Goal: Information Seeking & Learning: Learn about a topic

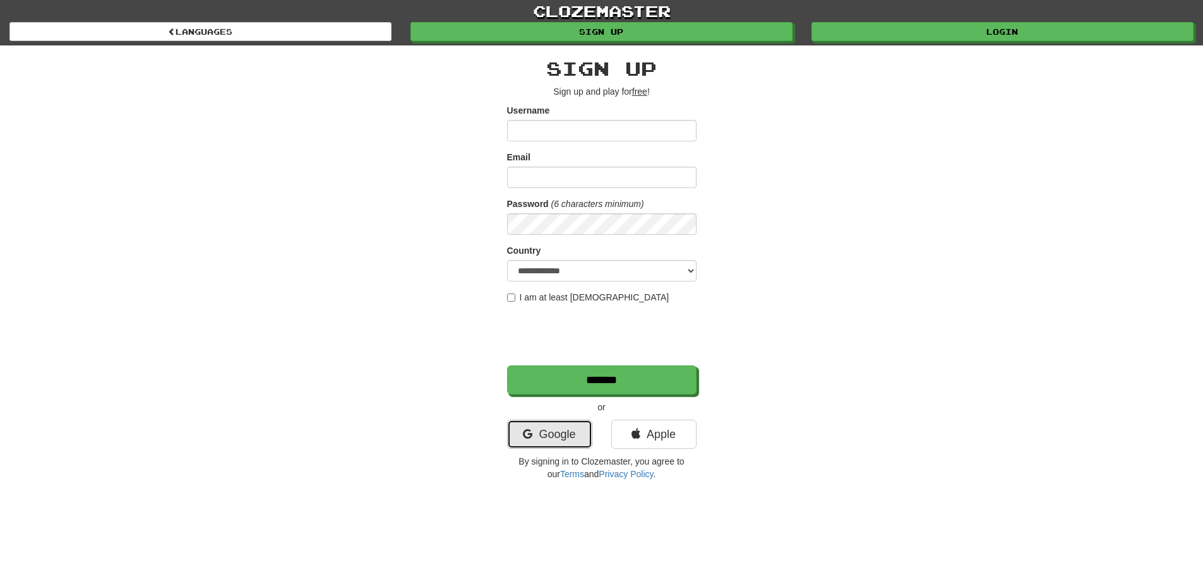
click at [538, 437] on link "Google" at bounding box center [549, 434] width 85 height 29
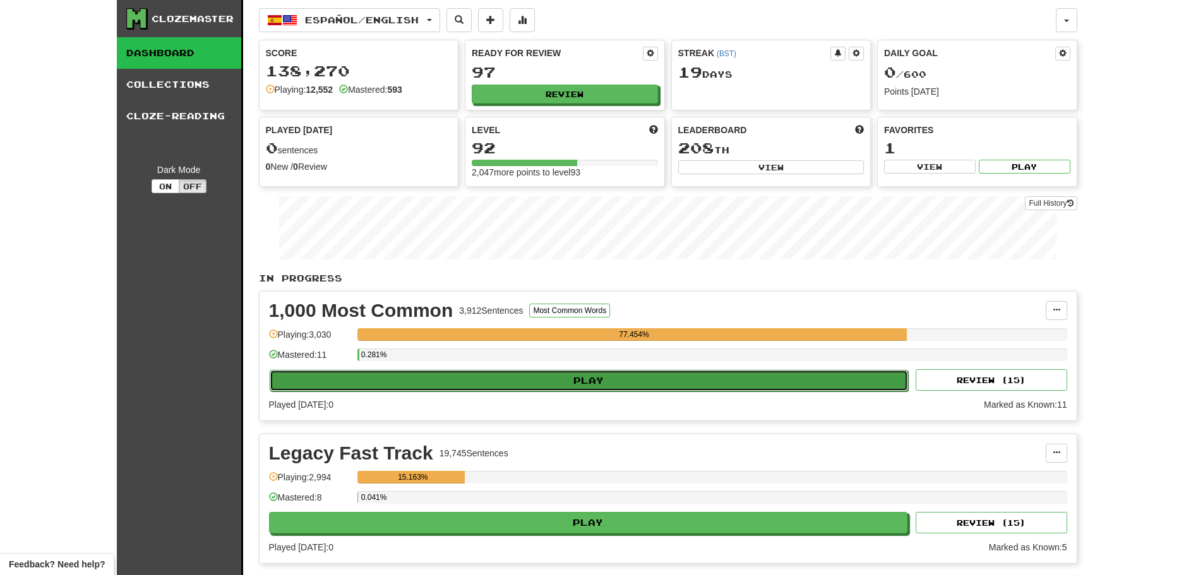
click at [509, 383] on button "Play" at bounding box center [589, 380] width 639 height 21
select select "**"
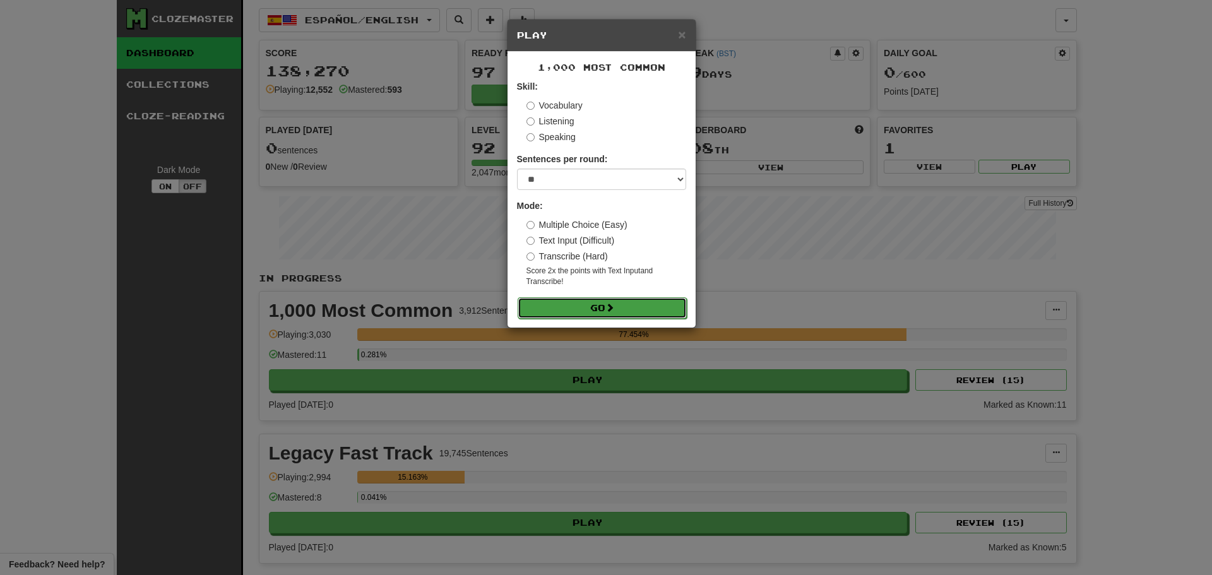
click at [559, 308] on button "Go" at bounding box center [602, 307] width 169 height 21
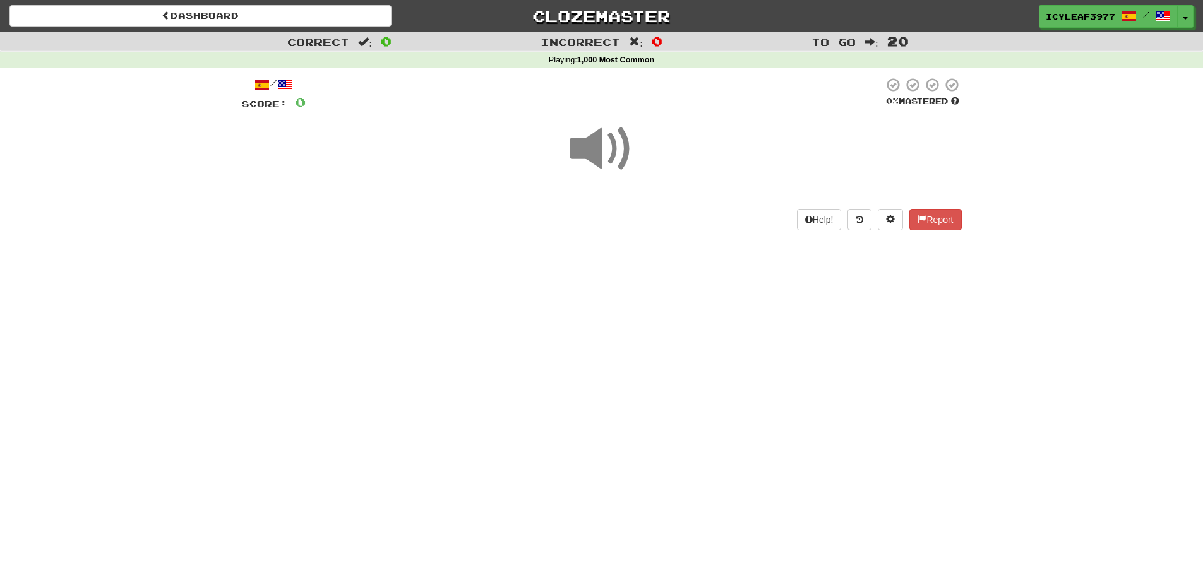
click at [607, 158] on span at bounding box center [601, 148] width 63 height 63
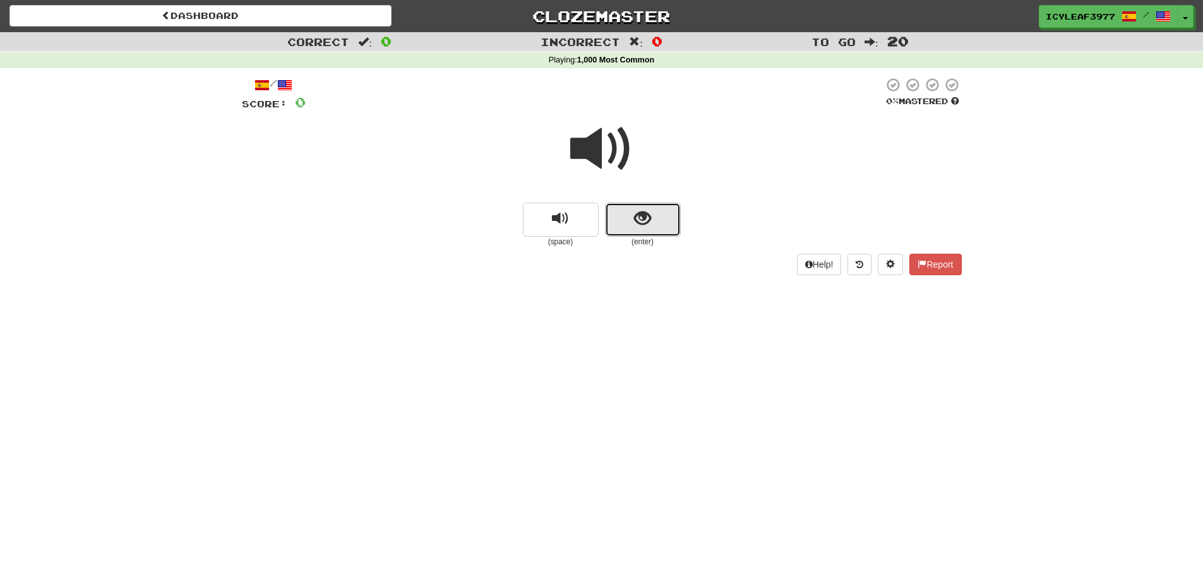
click at [638, 220] on span "show sentence" at bounding box center [642, 218] width 17 height 17
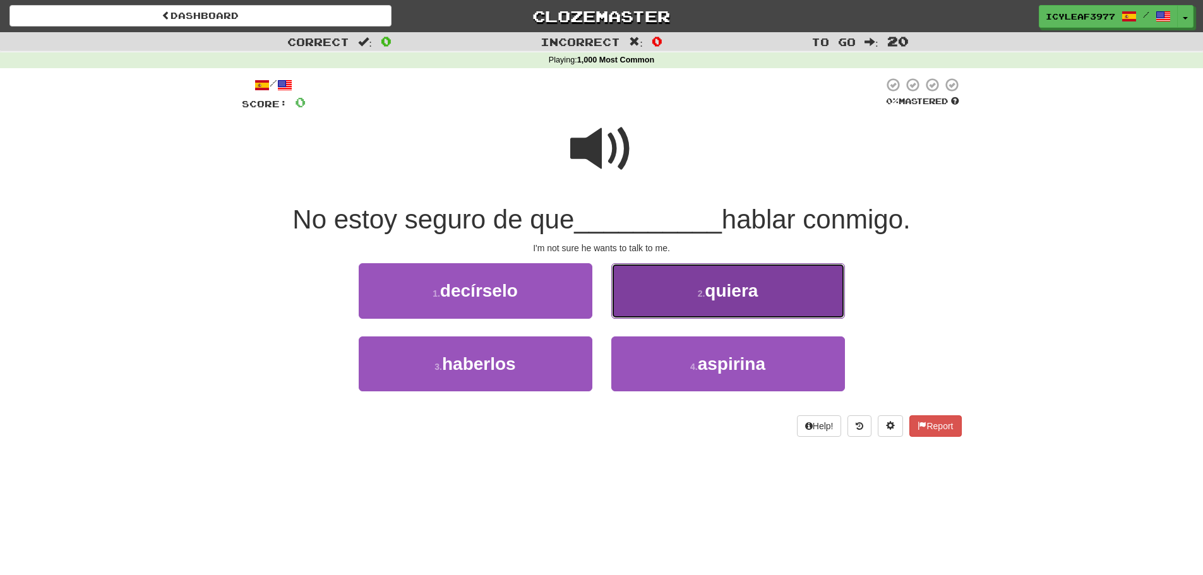
click at [649, 281] on button "2 . [GEOGRAPHIC_DATA]" at bounding box center [728, 290] width 234 height 55
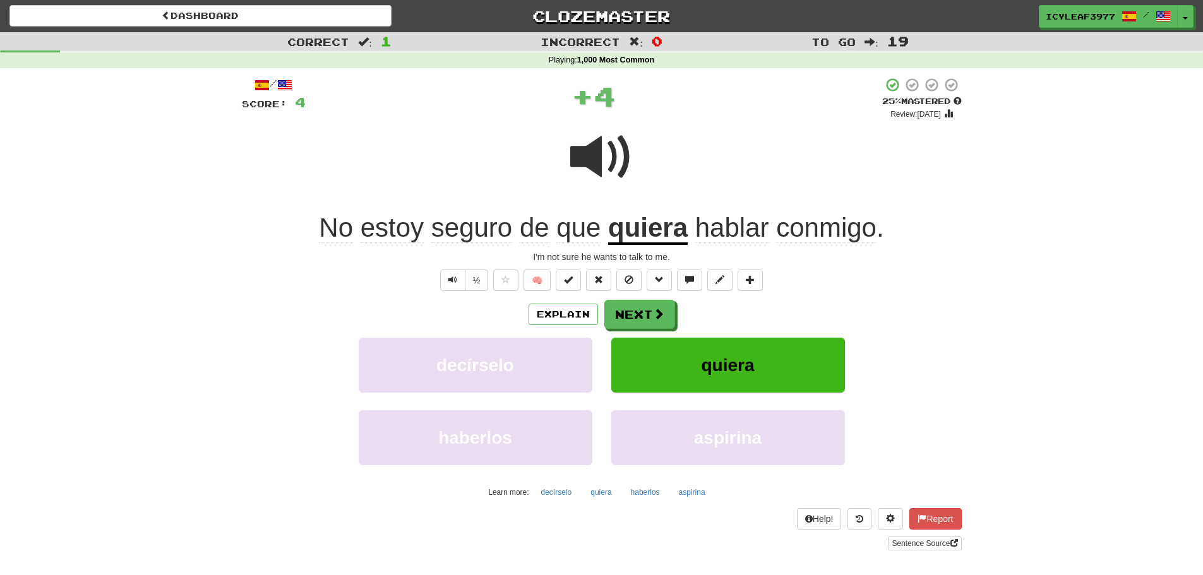
click at [493, 232] on span "seguro" at bounding box center [471, 228] width 81 height 30
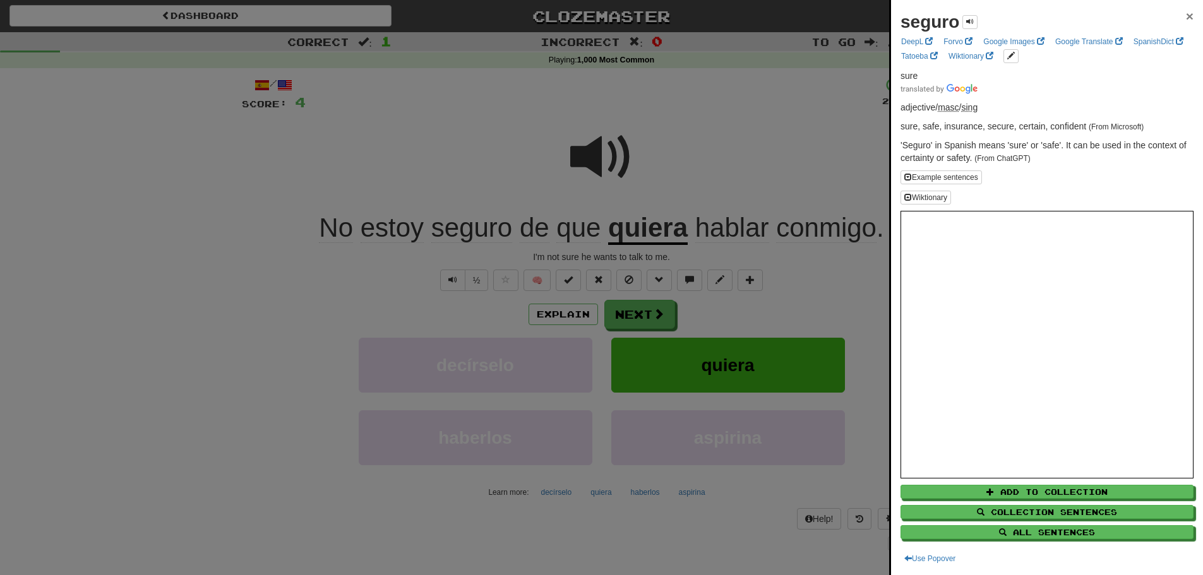
click at [1186, 17] on span "×" at bounding box center [1190, 16] width 8 height 15
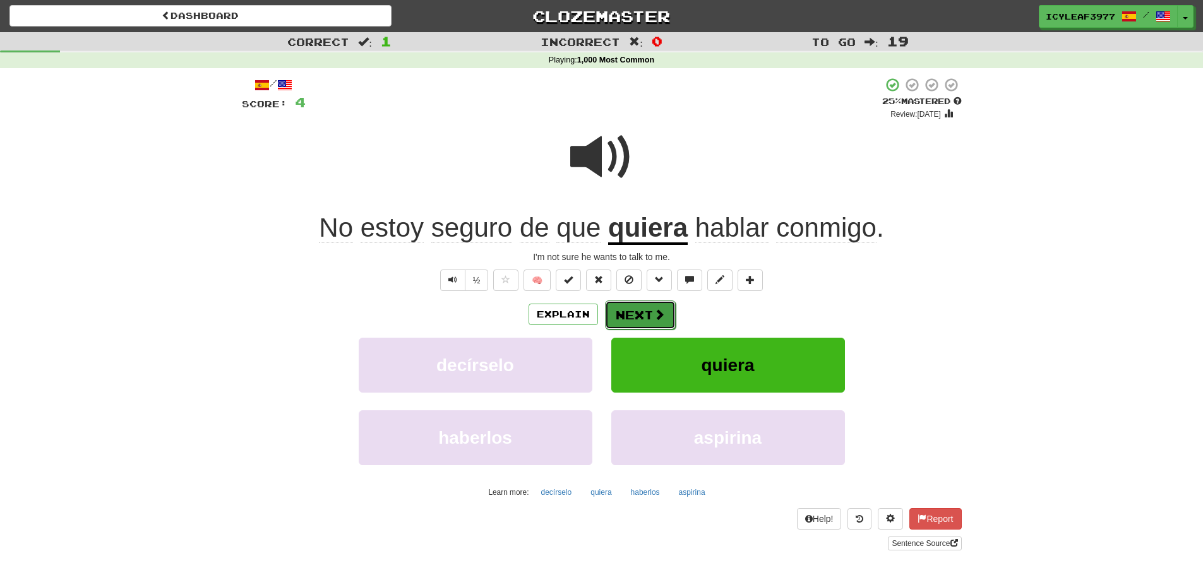
click at [654, 314] on span at bounding box center [658, 314] width 11 height 11
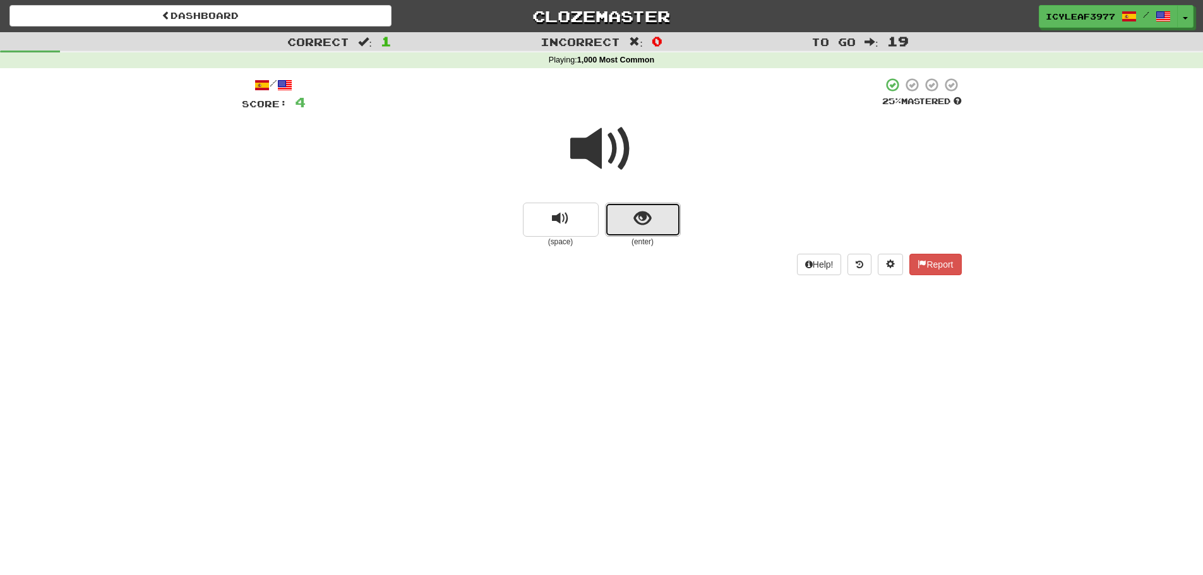
click at [662, 228] on button "show sentence" at bounding box center [643, 220] width 76 height 34
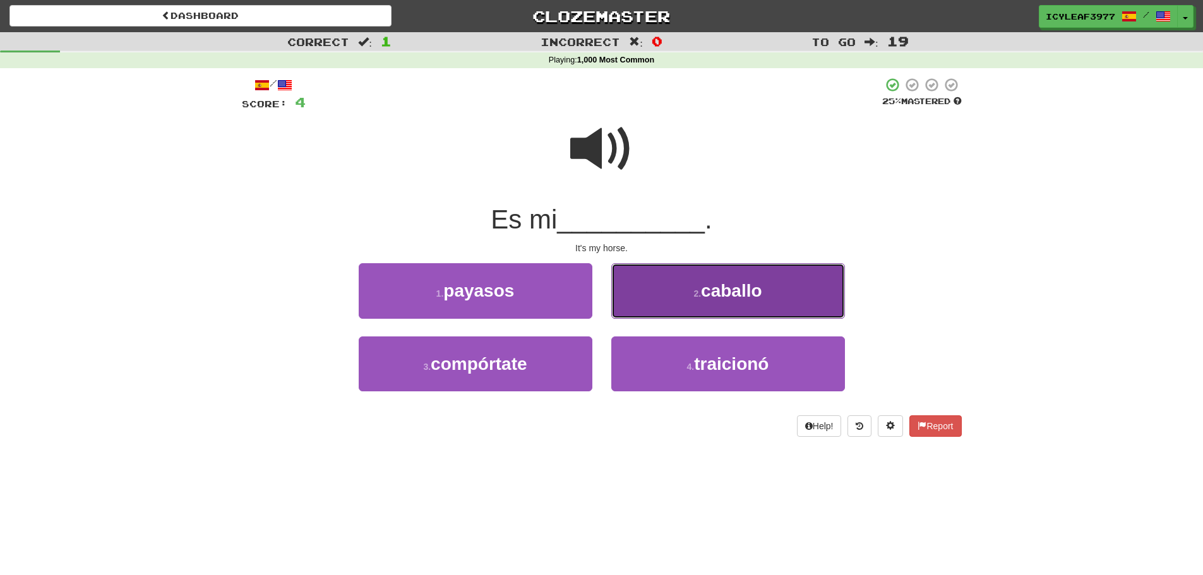
click at [659, 290] on button "2 . caballo" at bounding box center [728, 290] width 234 height 55
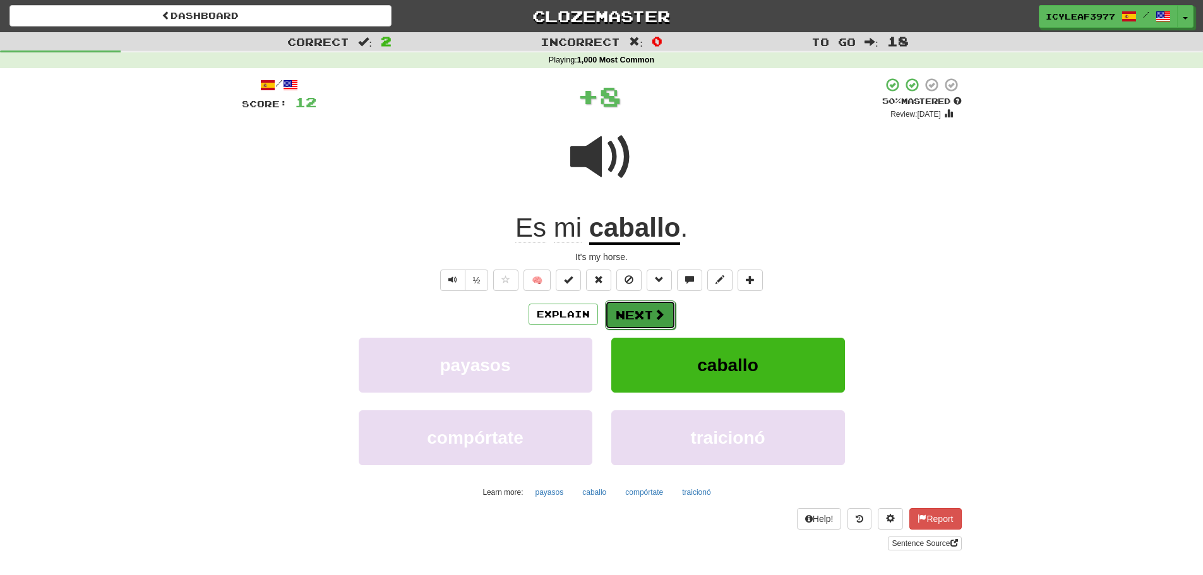
click at [633, 311] on button "Next" at bounding box center [640, 315] width 71 height 29
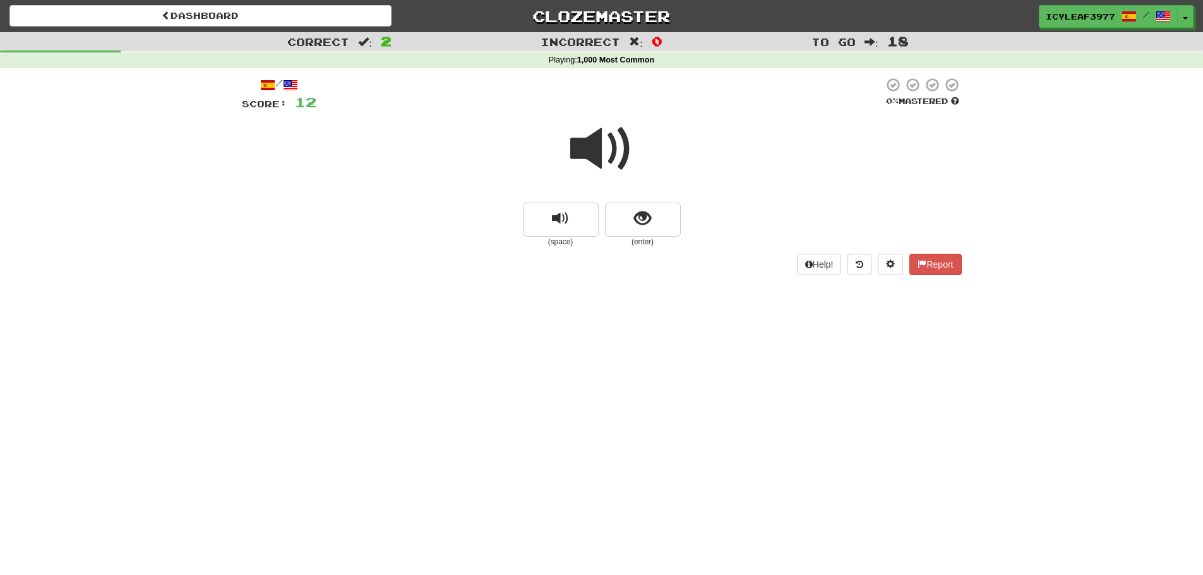
click at [604, 154] on span at bounding box center [601, 148] width 63 height 63
click at [637, 219] on span "show sentence" at bounding box center [642, 218] width 17 height 17
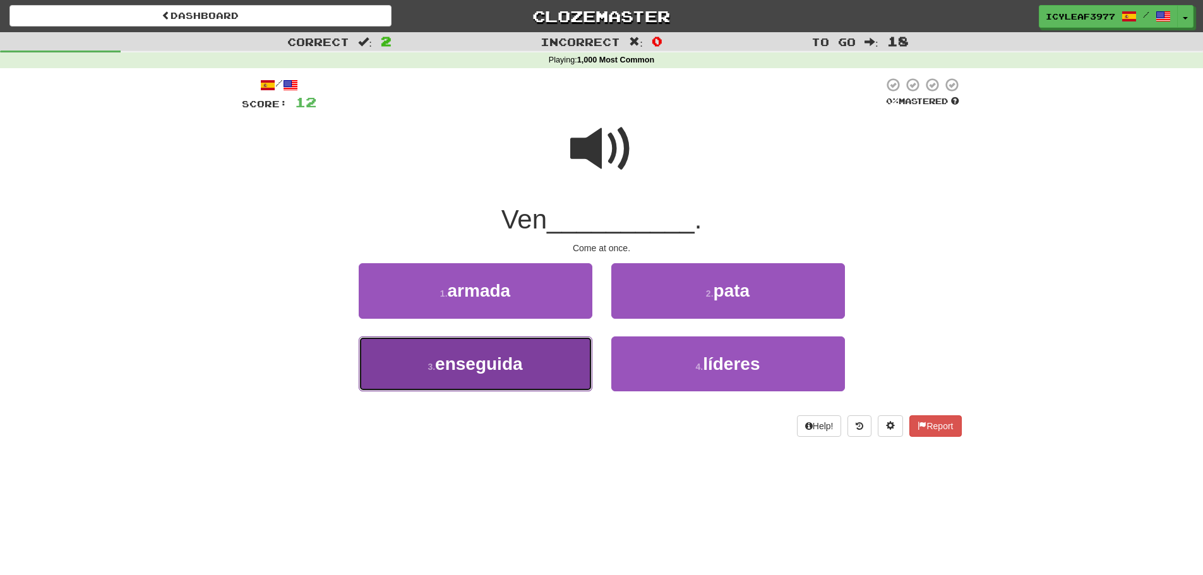
click at [505, 353] on button "3 . enseguida" at bounding box center [476, 363] width 234 height 55
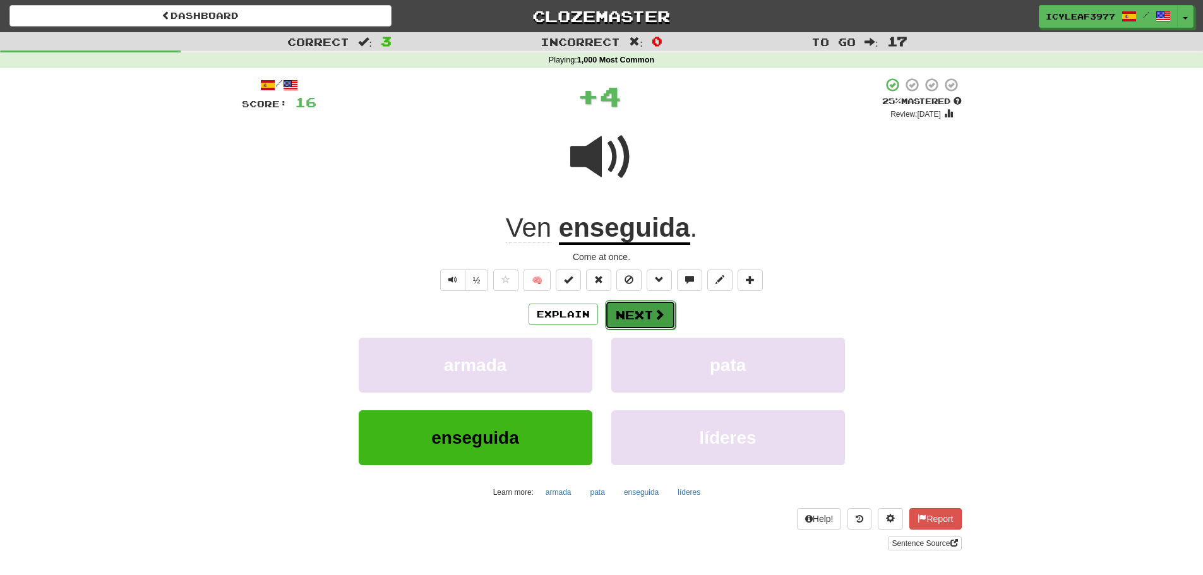
click at [636, 309] on button "Next" at bounding box center [640, 315] width 71 height 29
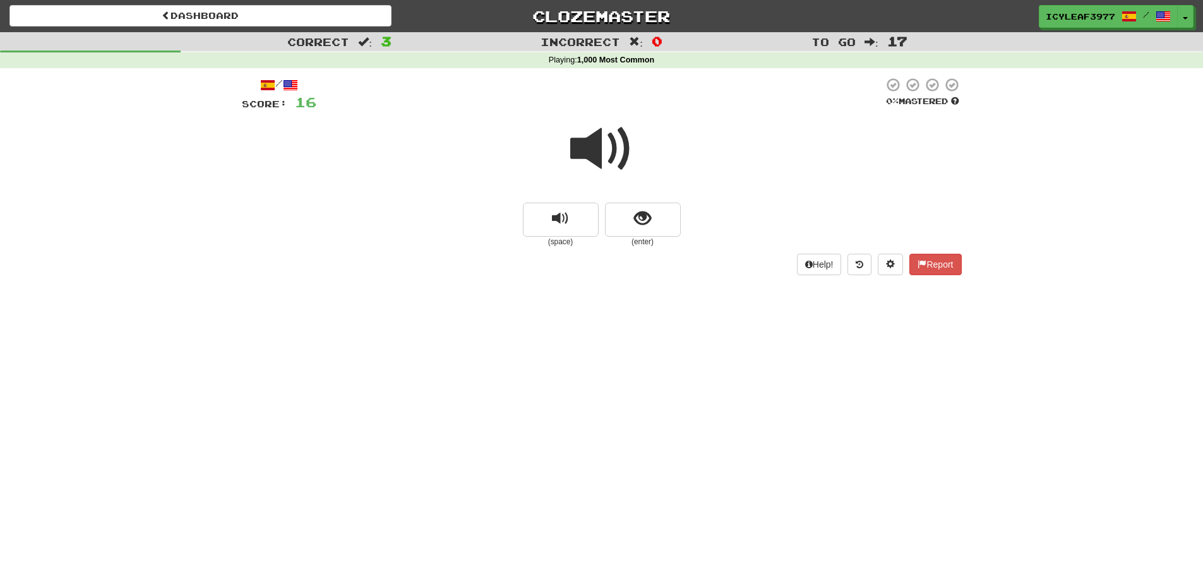
click at [600, 159] on span at bounding box center [601, 148] width 63 height 63
click at [623, 215] on button "show sentence" at bounding box center [643, 220] width 76 height 34
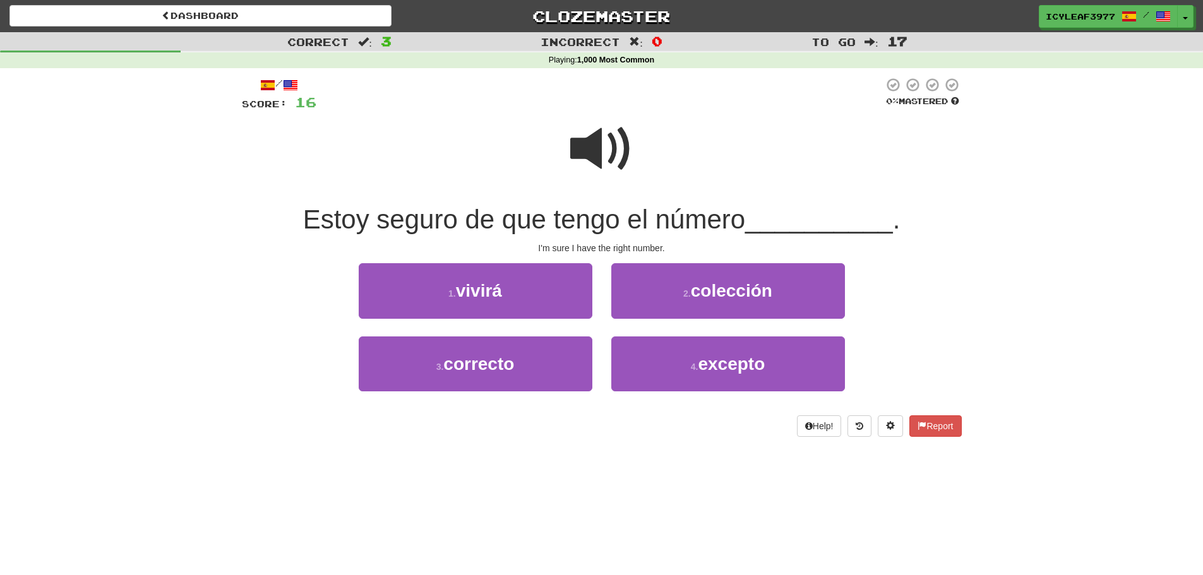
click at [589, 151] on span at bounding box center [601, 148] width 63 height 63
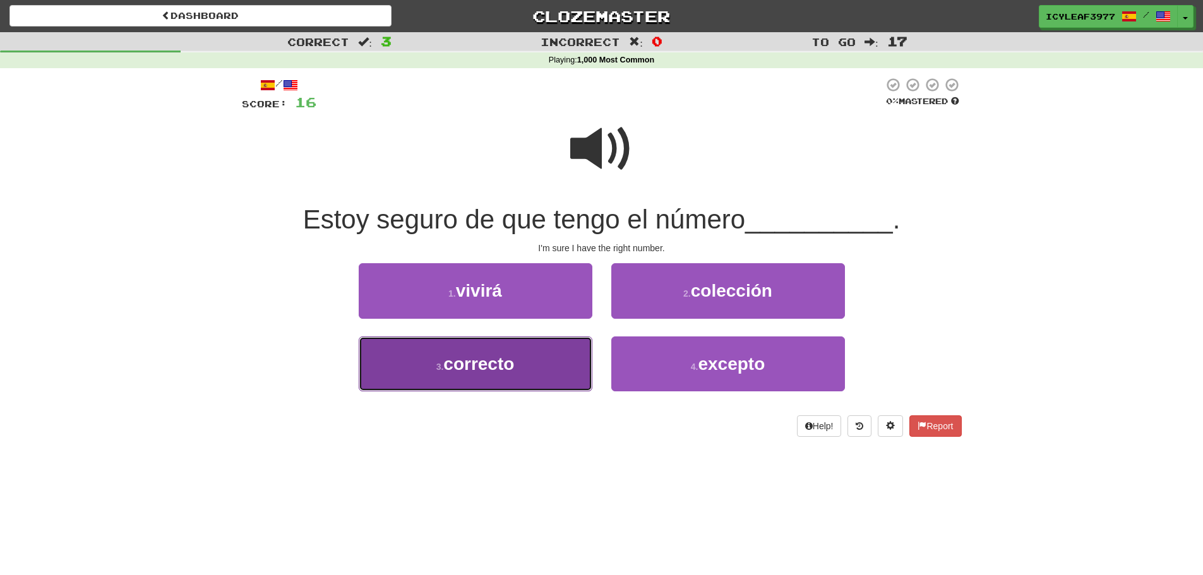
click at [542, 360] on button "3 . correcto" at bounding box center [476, 363] width 234 height 55
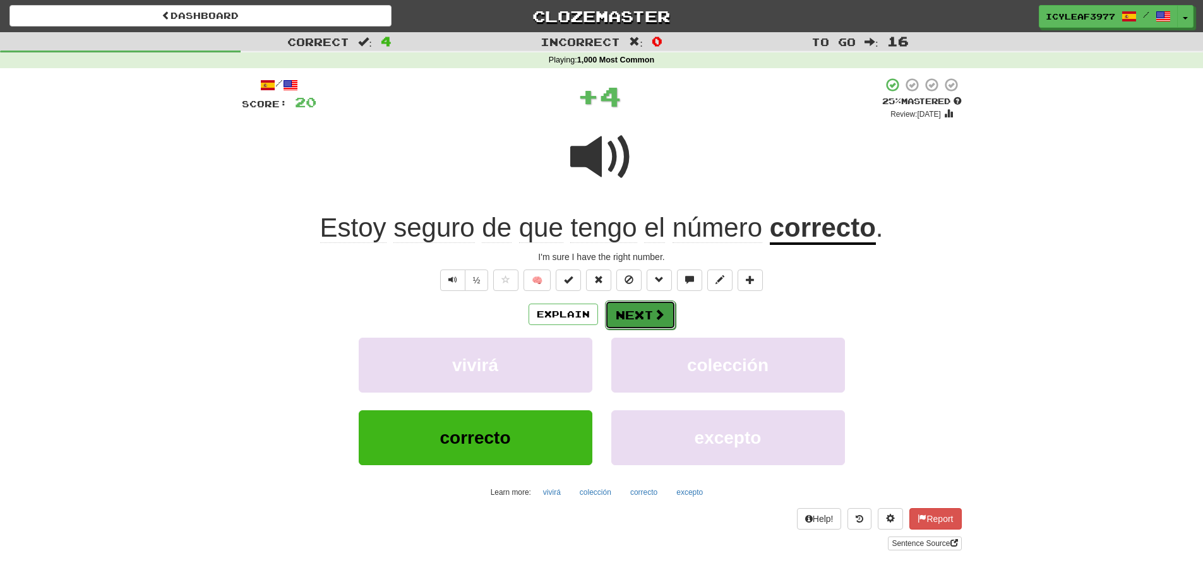
click at [630, 313] on button "Next" at bounding box center [640, 315] width 71 height 29
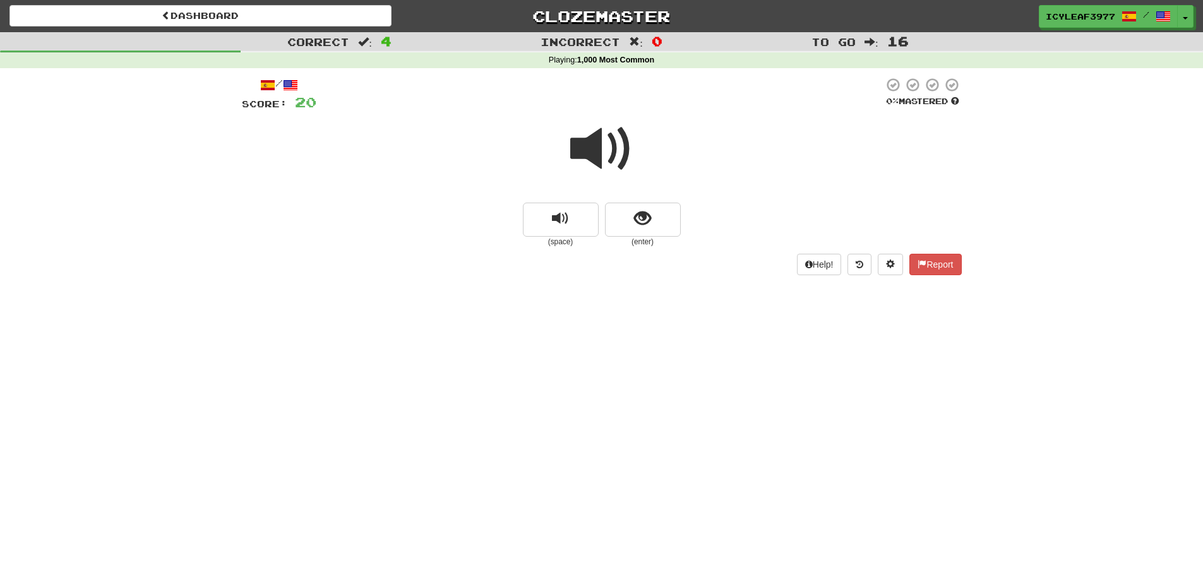
click at [596, 155] on span at bounding box center [601, 148] width 63 height 63
click at [628, 207] on button "show sentence" at bounding box center [643, 220] width 76 height 34
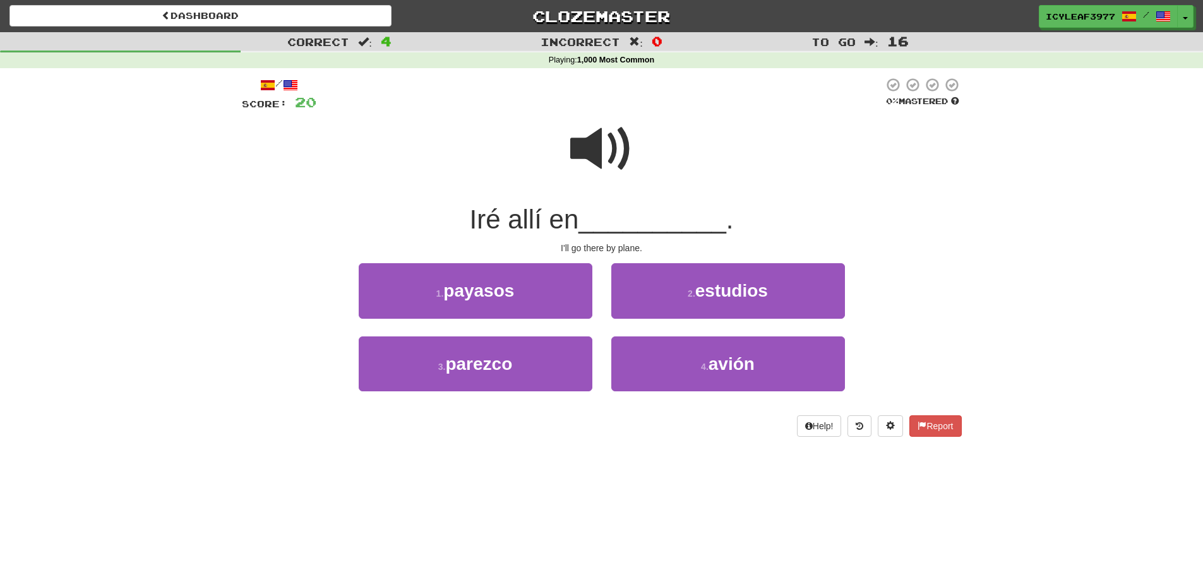
click at [590, 158] on span at bounding box center [601, 148] width 63 height 63
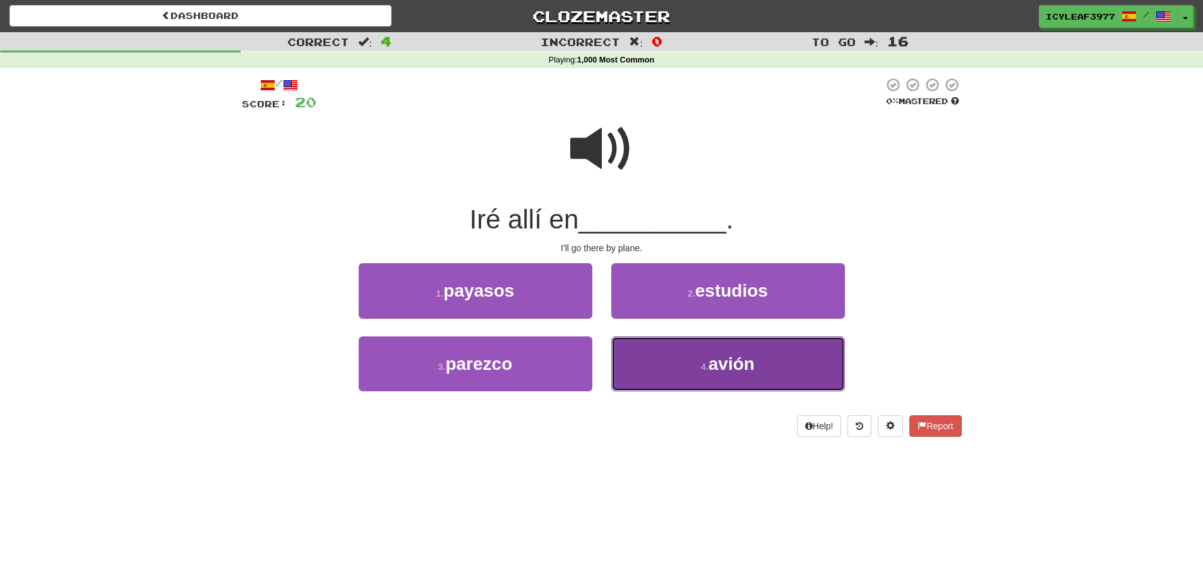
click at [698, 358] on button "4 . avión" at bounding box center [728, 363] width 234 height 55
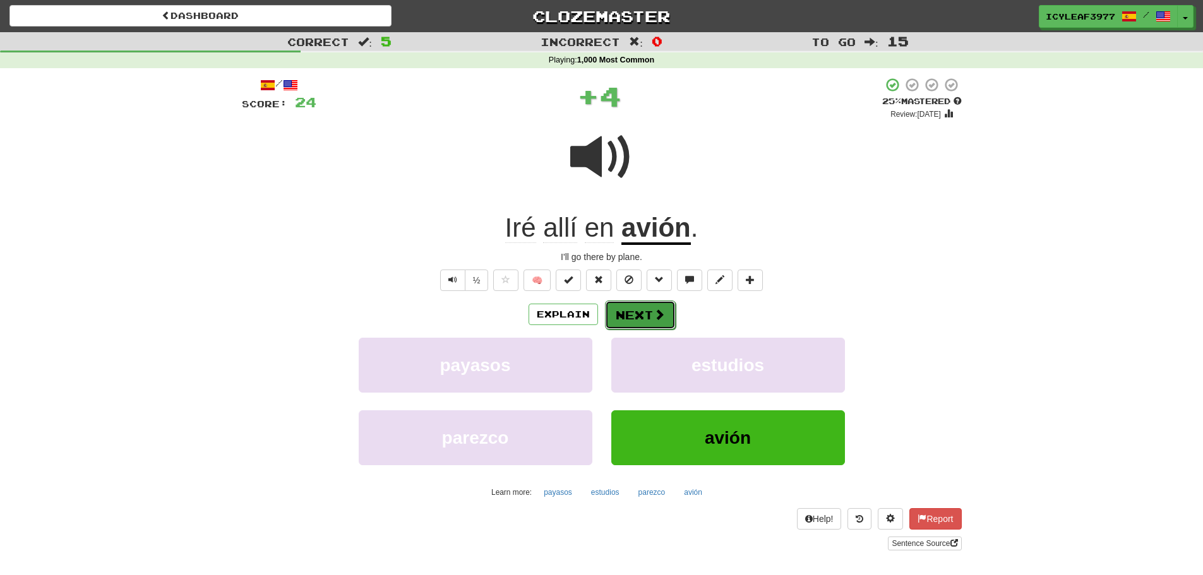
click at [659, 318] on span at bounding box center [658, 314] width 11 height 11
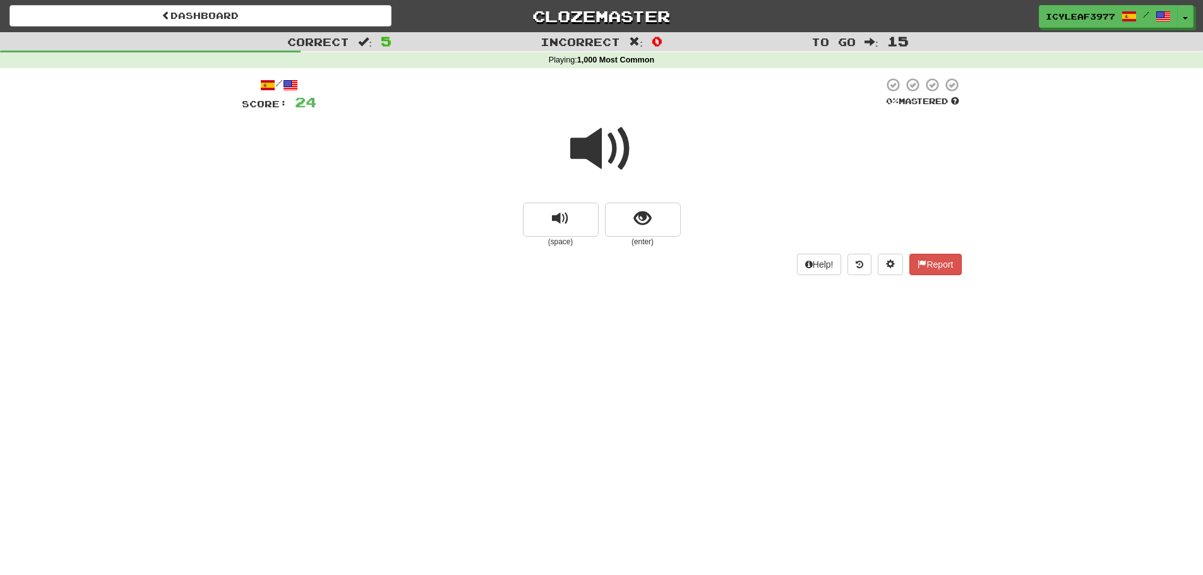
click at [603, 150] on span at bounding box center [601, 148] width 63 height 63
click at [624, 210] on button "show sentence" at bounding box center [643, 220] width 76 height 34
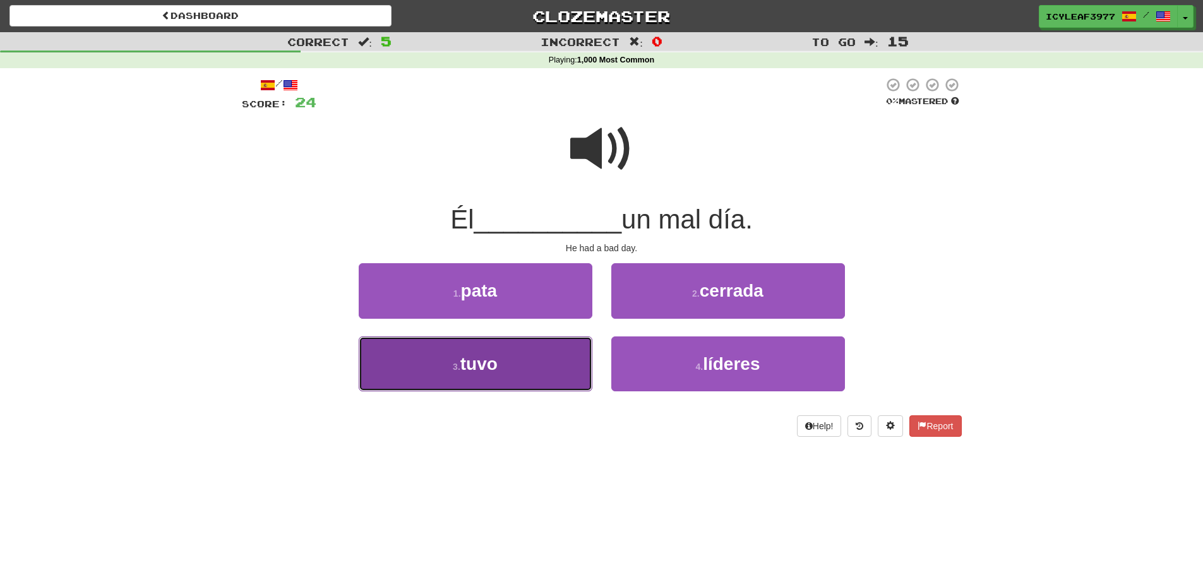
click at [525, 374] on button "3 . tuvo" at bounding box center [476, 363] width 234 height 55
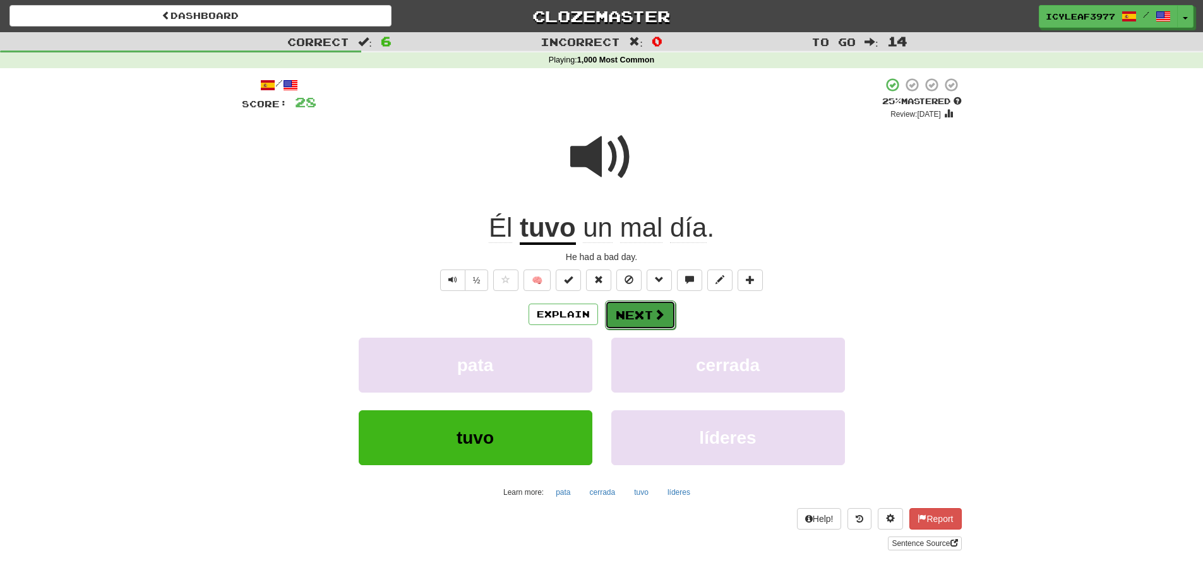
click at [627, 310] on button "Next" at bounding box center [640, 315] width 71 height 29
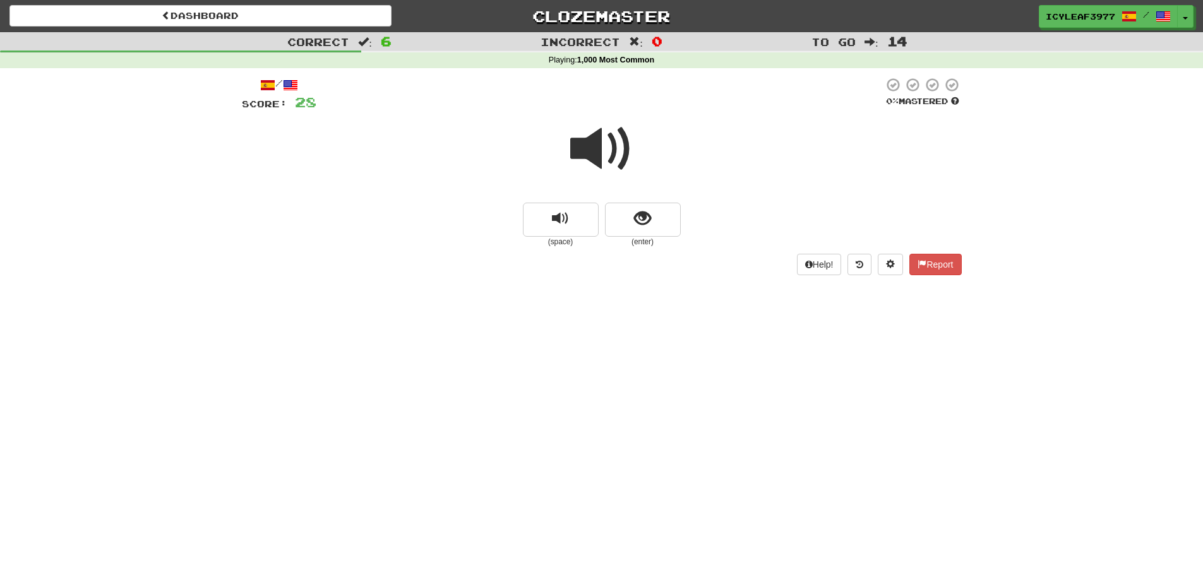
click at [588, 158] on span at bounding box center [601, 148] width 63 height 63
click at [617, 216] on button "show sentence" at bounding box center [643, 220] width 76 height 34
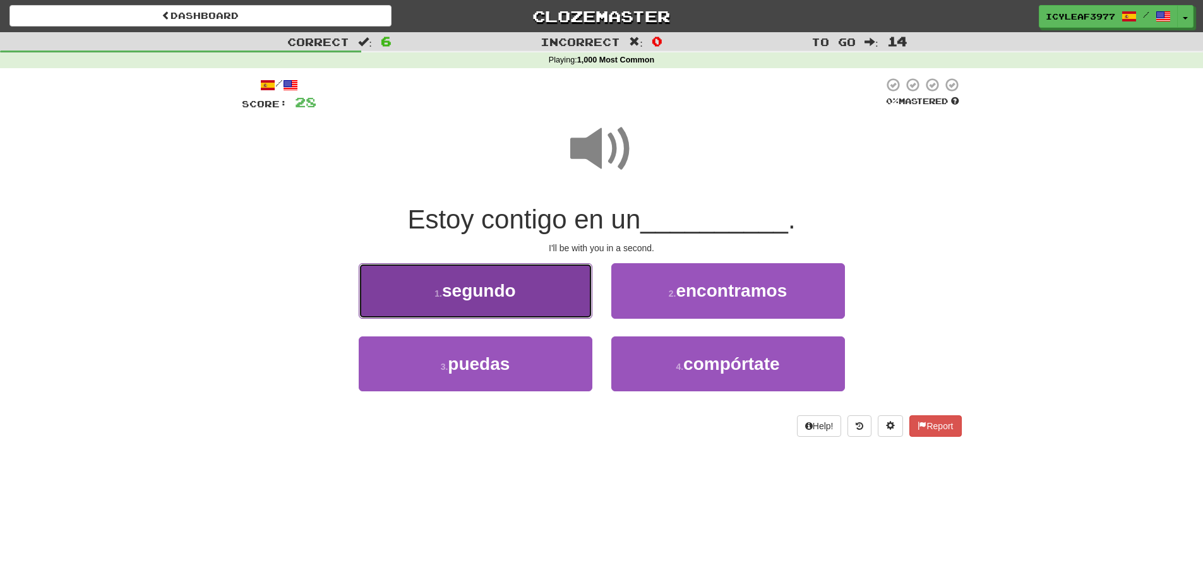
click at [536, 287] on button "1 . segundo" at bounding box center [476, 290] width 234 height 55
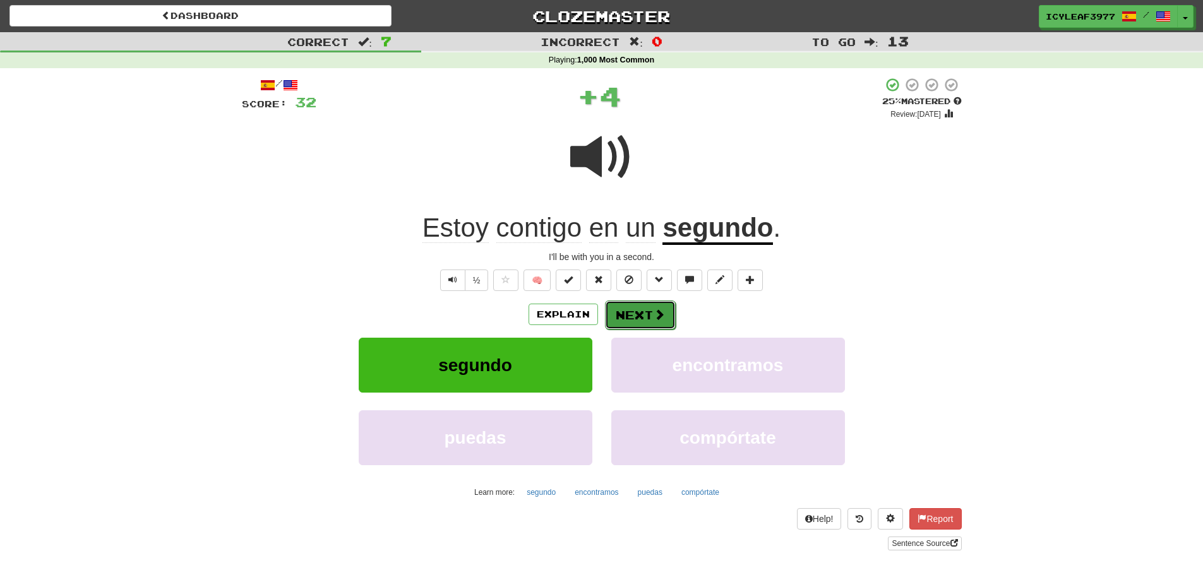
click at [634, 313] on button "Next" at bounding box center [640, 315] width 71 height 29
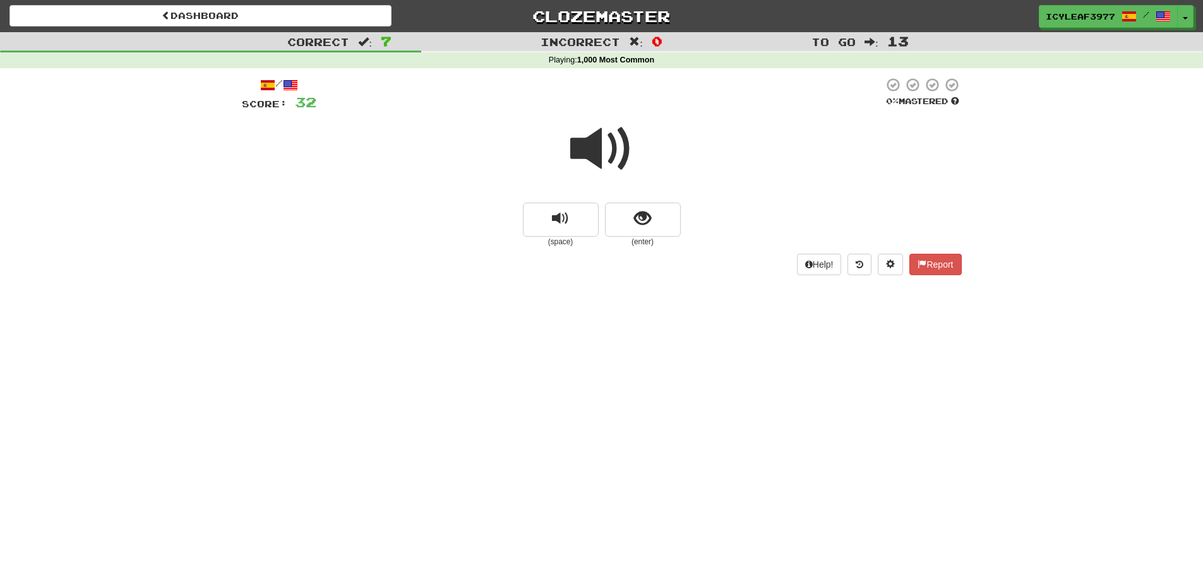
click at [584, 150] on span at bounding box center [601, 148] width 63 height 63
click at [631, 223] on button "show sentence" at bounding box center [643, 220] width 76 height 34
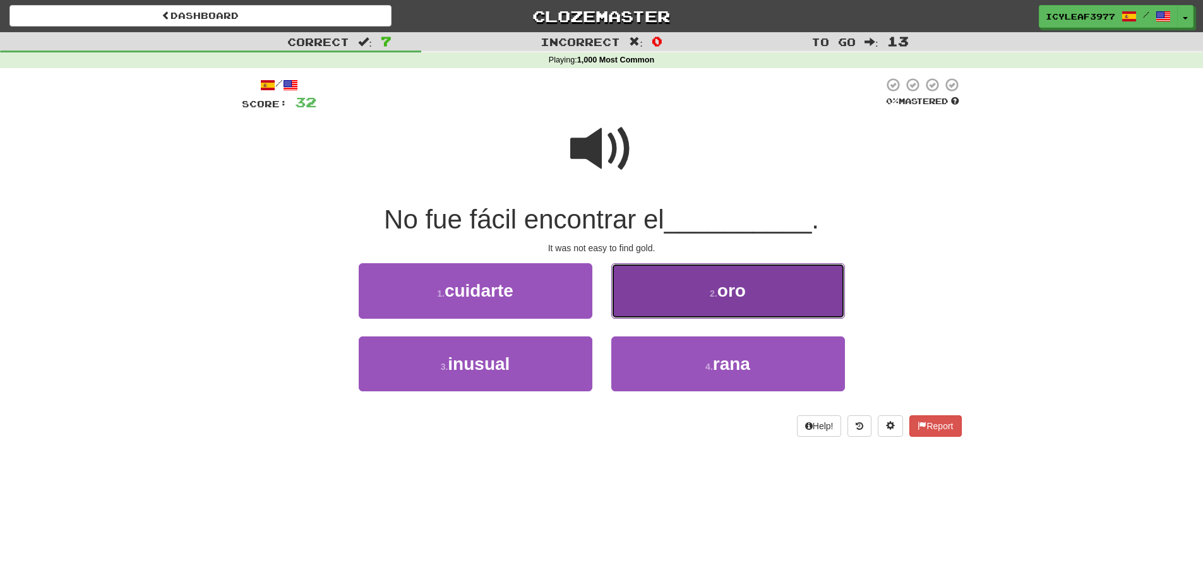
click at [667, 283] on button "2 . oro" at bounding box center [728, 290] width 234 height 55
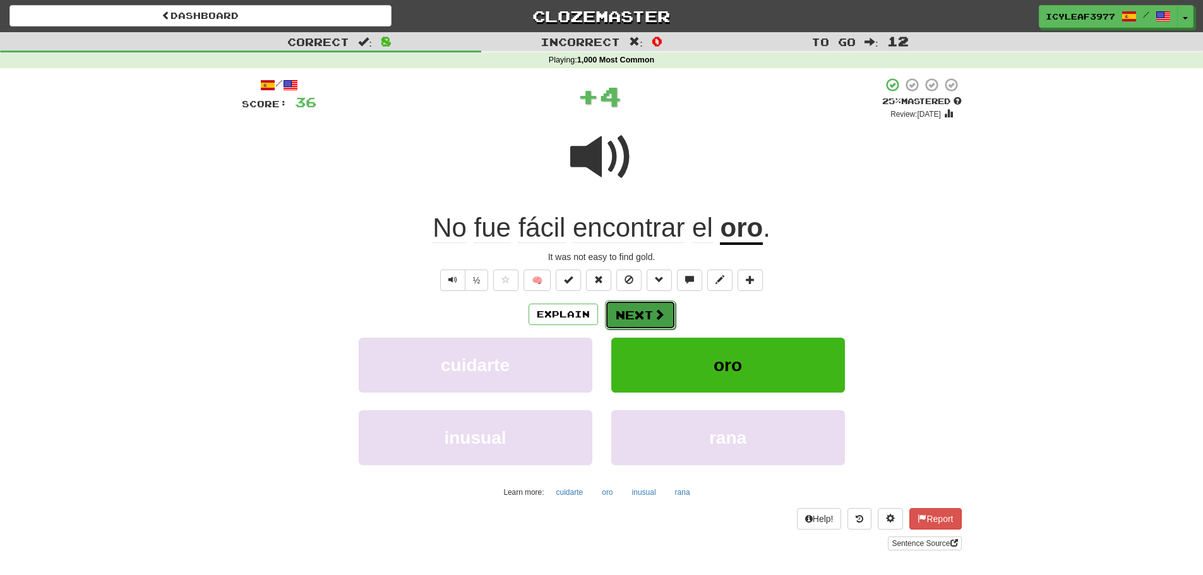
click at [635, 313] on button "Next" at bounding box center [640, 315] width 71 height 29
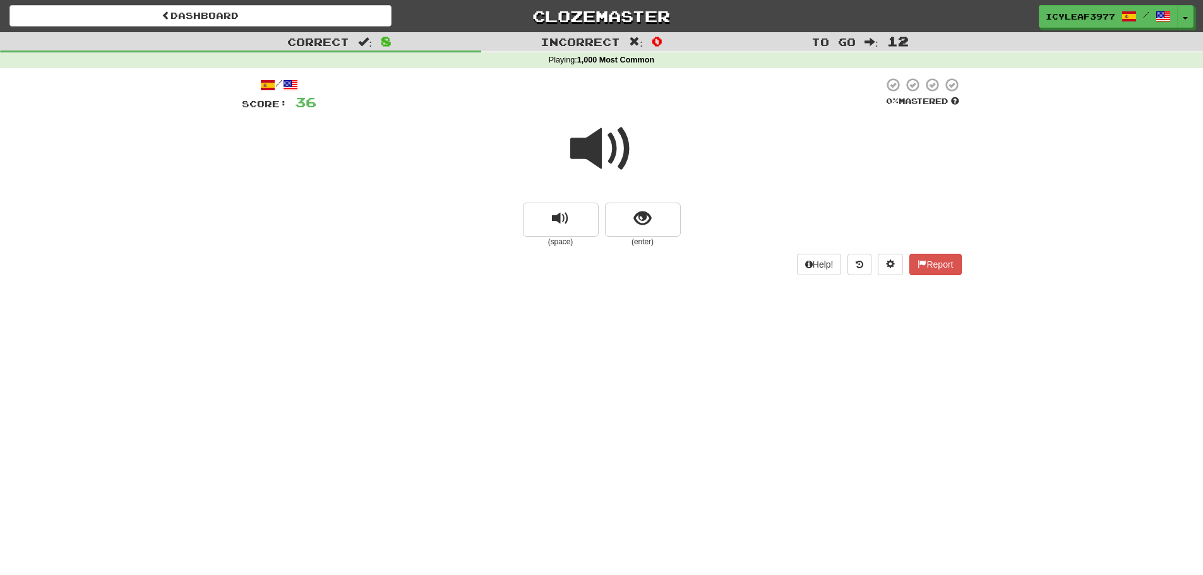
click at [593, 156] on span at bounding box center [601, 148] width 63 height 63
click at [621, 214] on button "show sentence" at bounding box center [643, 220] width 76 height 34
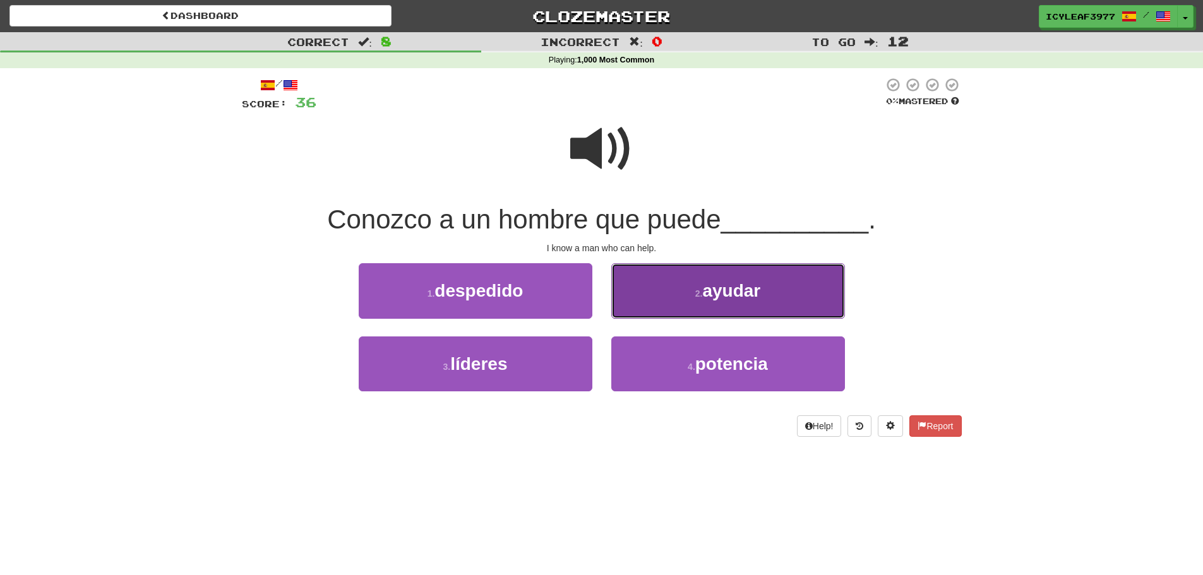
click at [683, 294] on button "2 . ayudar" at bounding box center [728, 290] width 234 height 55
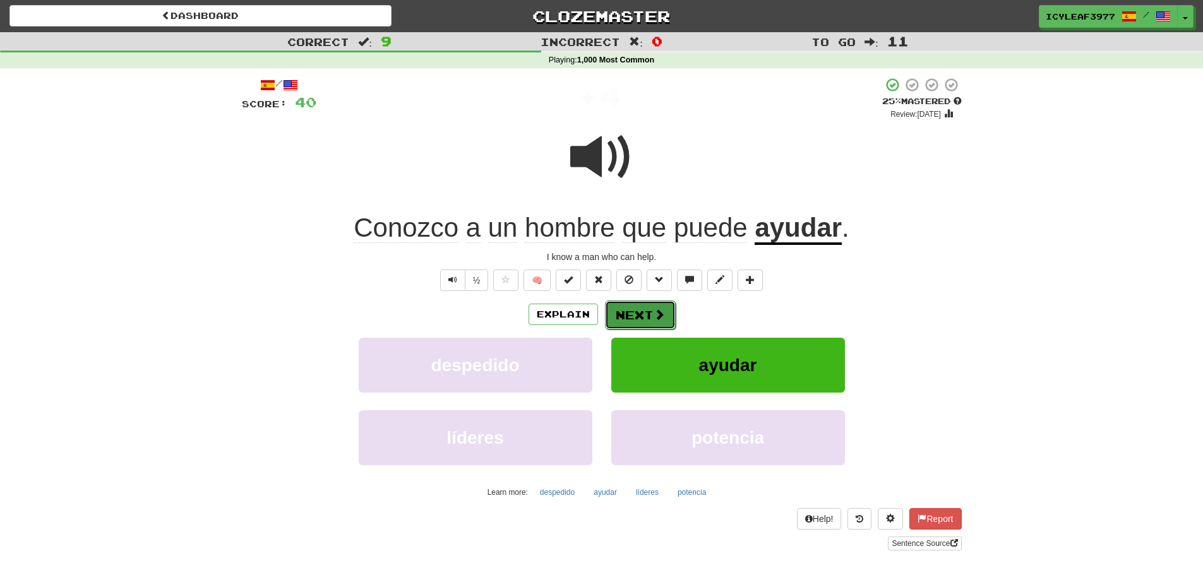
click at [641, 311] on button "Next" at bounding box center [640, 315] width 71 height 29
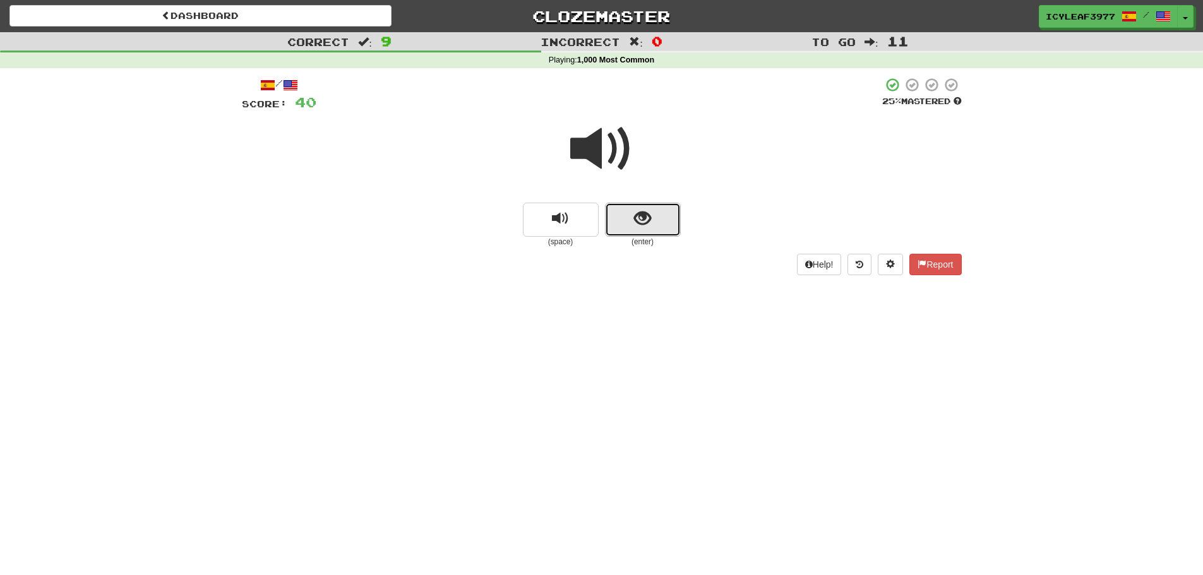
click at [640, 224] on span "show sentence" at bounding box center [642, 218] width 17 height 17
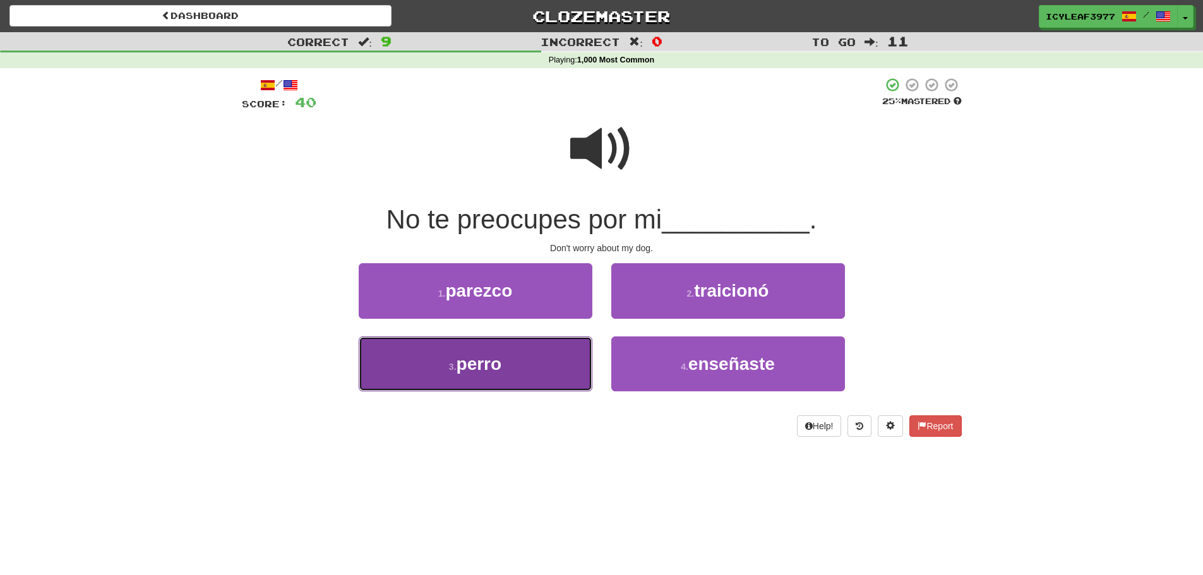
click at [512, 354] on button "3 . perro" at bounding box center [476, 363] width 234 height 55
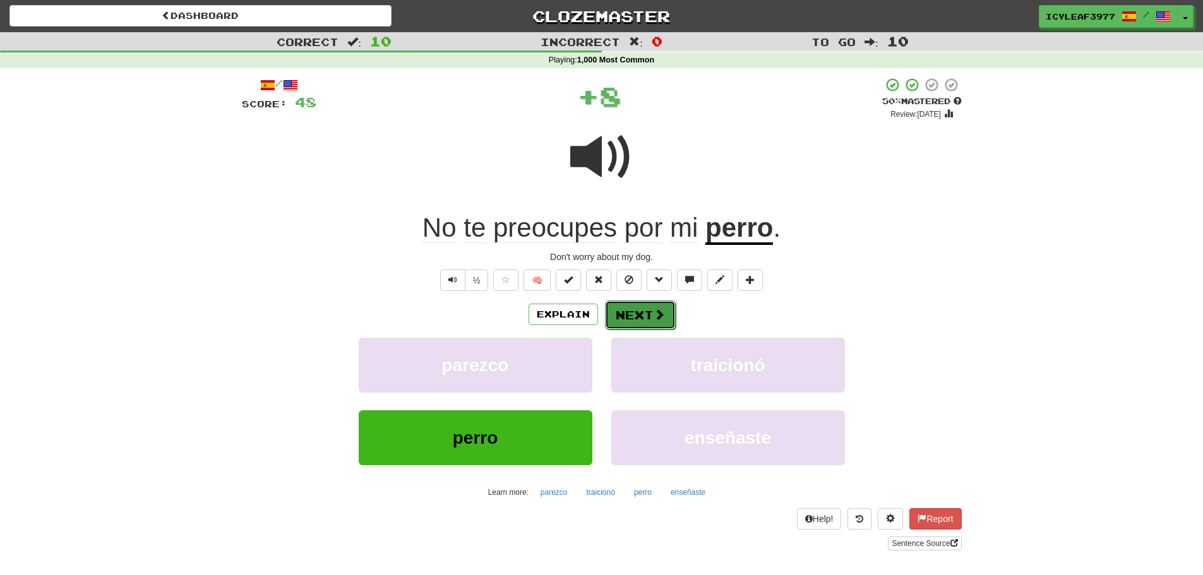
click at [632, 307] on button "Next" at bounding box center [640, 315] width 71 height 29
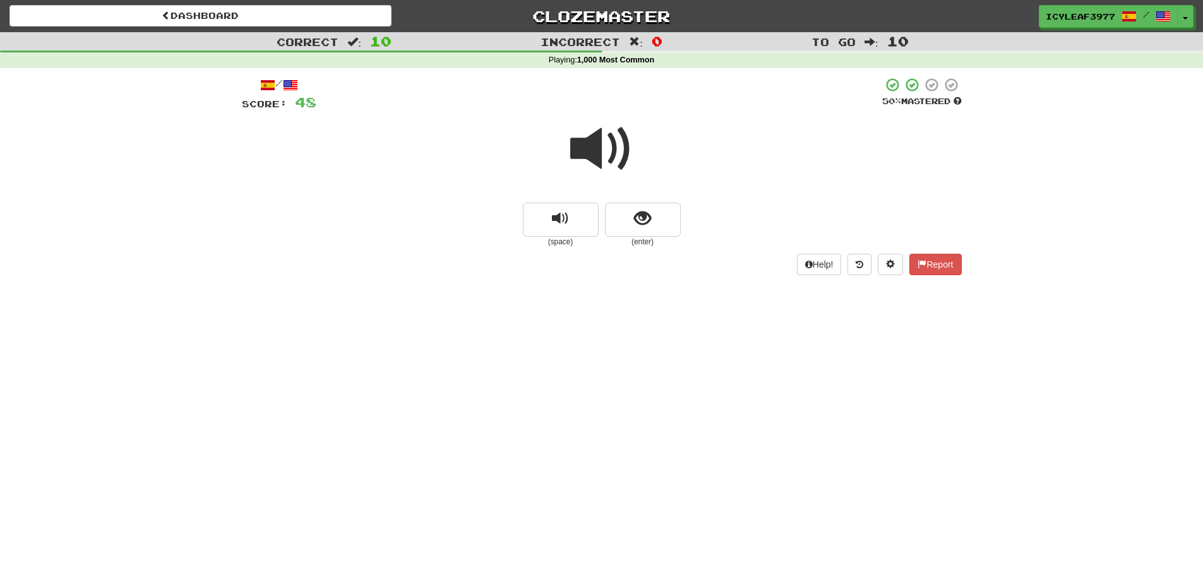
click at [604, 159] on span at bounding box center [601, 148] width 63 height 63
click at [624, 215] on button "show sentence" at bounding box center [643, 220] width 76 height 34
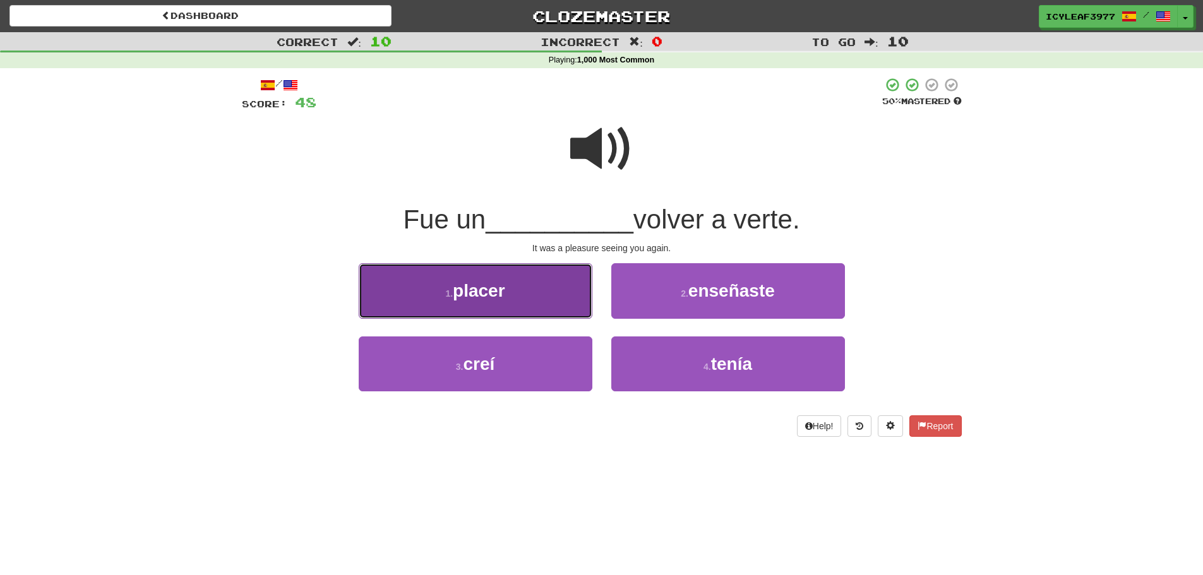
click at [544, 294] on button "1 . placer" at bounding box center [476, 290] width 234 height 55
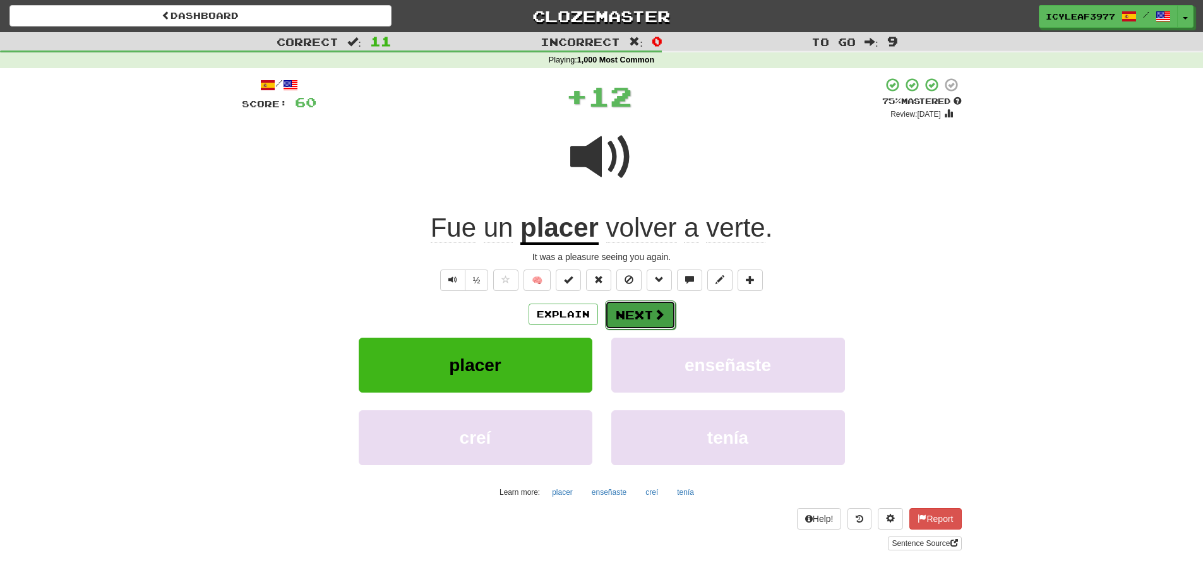
click at [624, 309] on button "Next" at bounding box center [640, 315] width 71 height 29
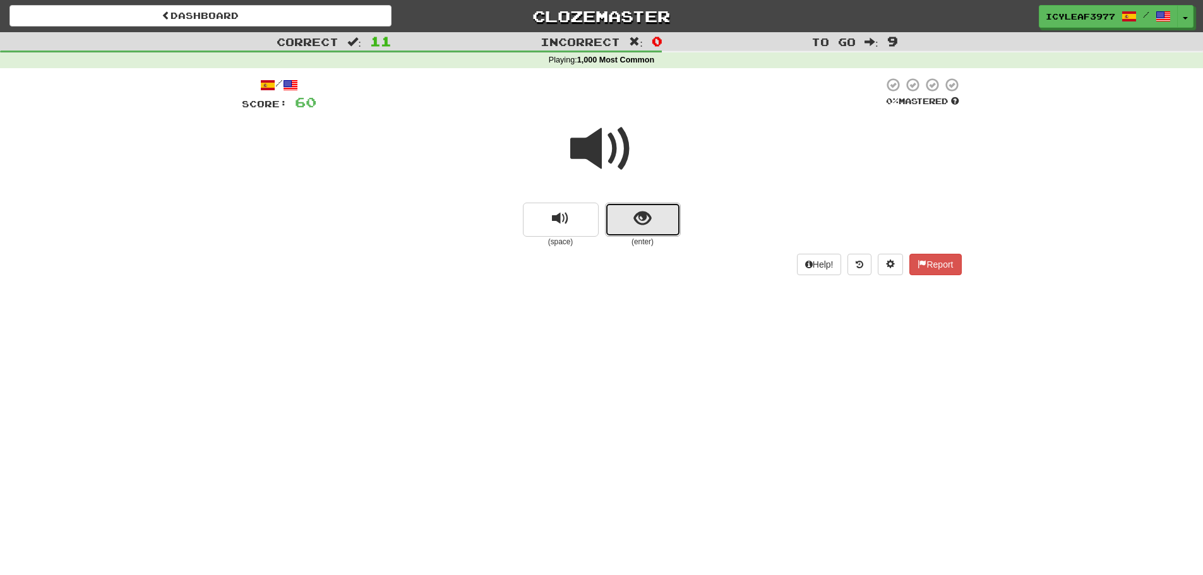
click at [638, 225] on span "show sentence" at bounding box center [642, 218] width 17 height 17
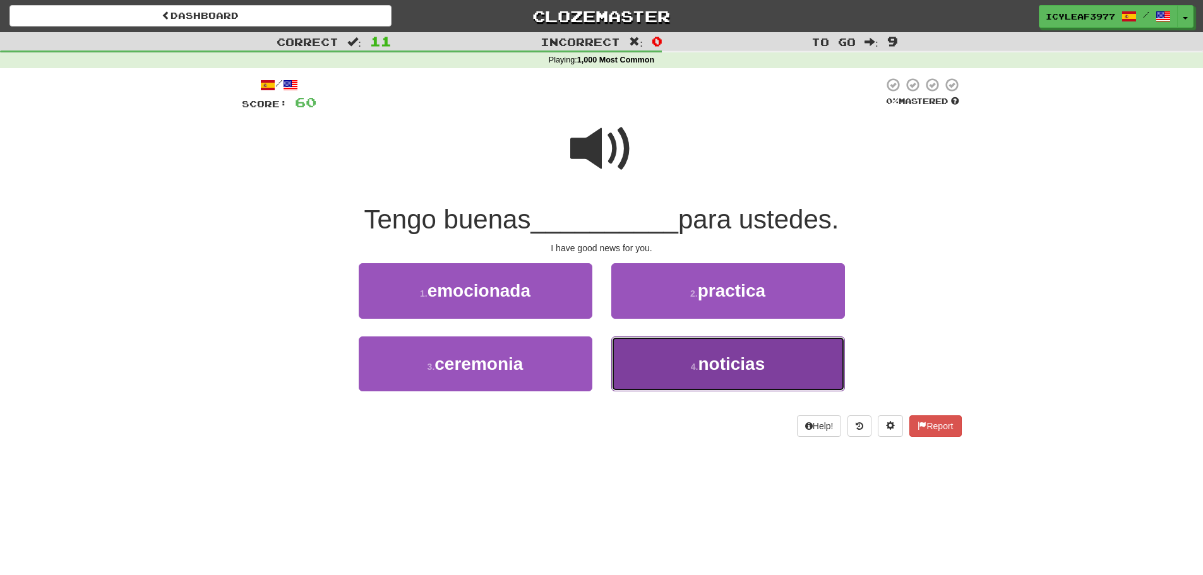
click at [634, 350] on button "4 . noticias" at bounding box center [728, 363] width 234 height 55
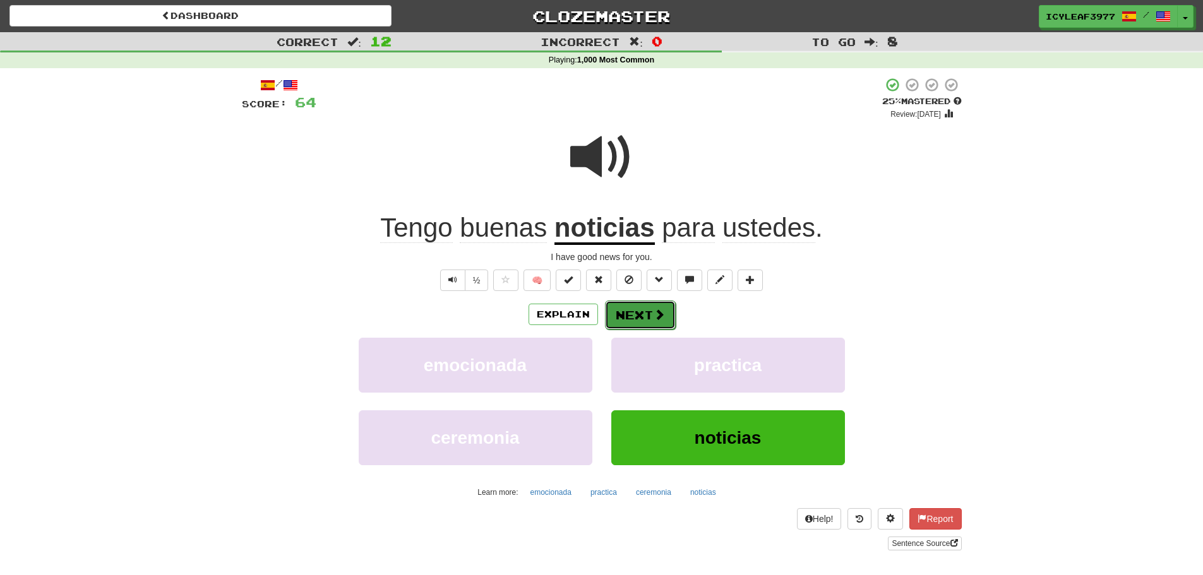
click at [635, 311] on button "Next" at bounding box center [640, 315] width 71 height 29
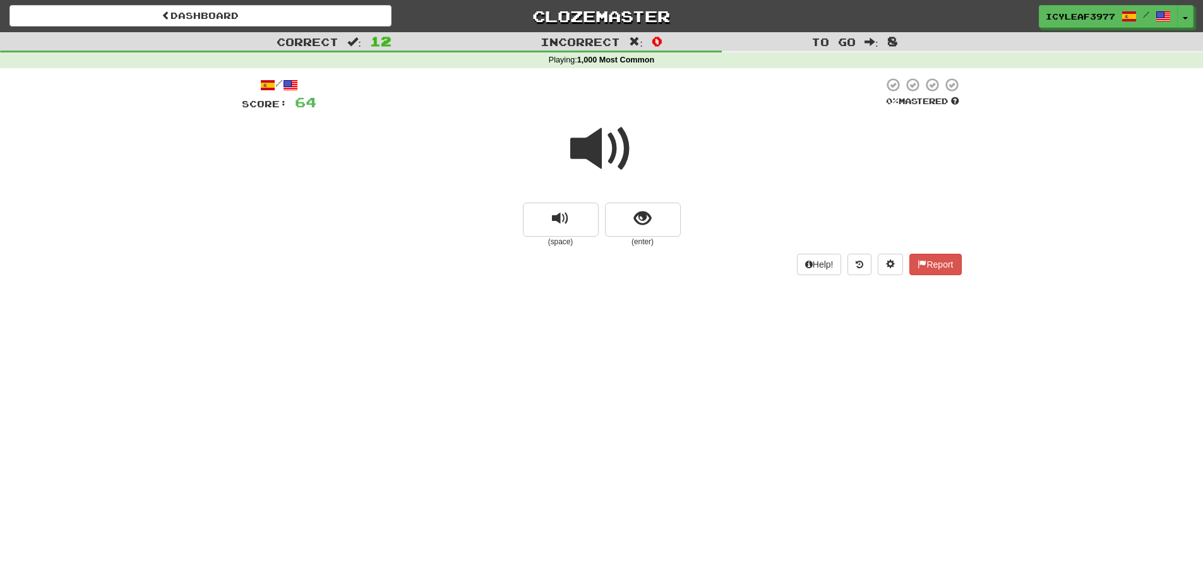
click at [607, 151] on span at bounding box center [601, 148] width 63 height 63
click at [630, 223] on button "show sentence" at bounding box center [643, 220] width 76 height 34
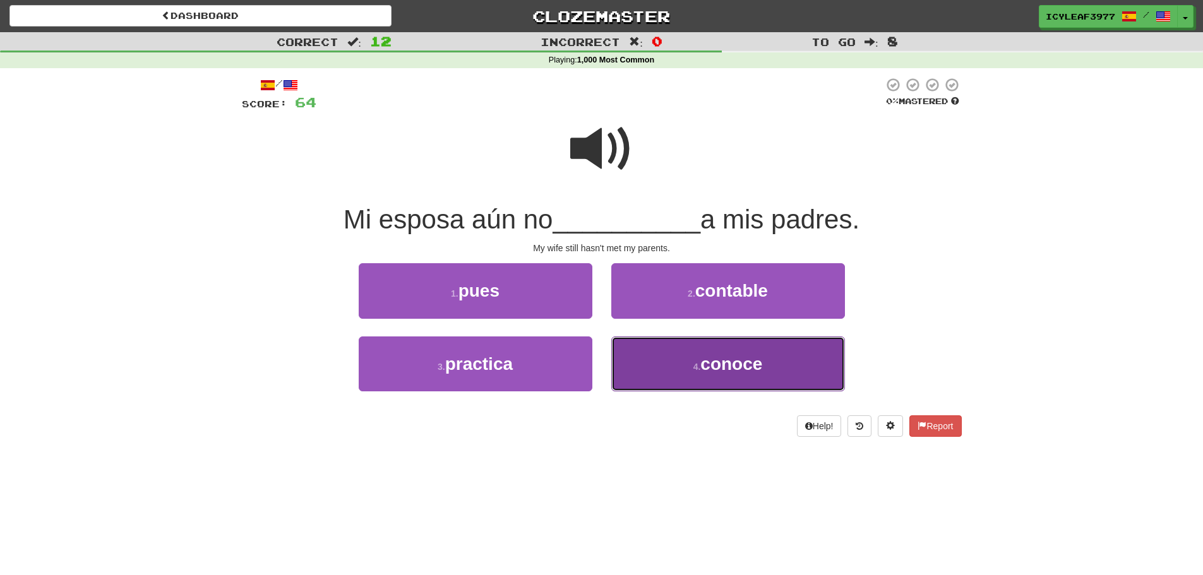
click at [655, 359] on button "4 . conoce" at bounding box center [728, 363] width 234 height 55
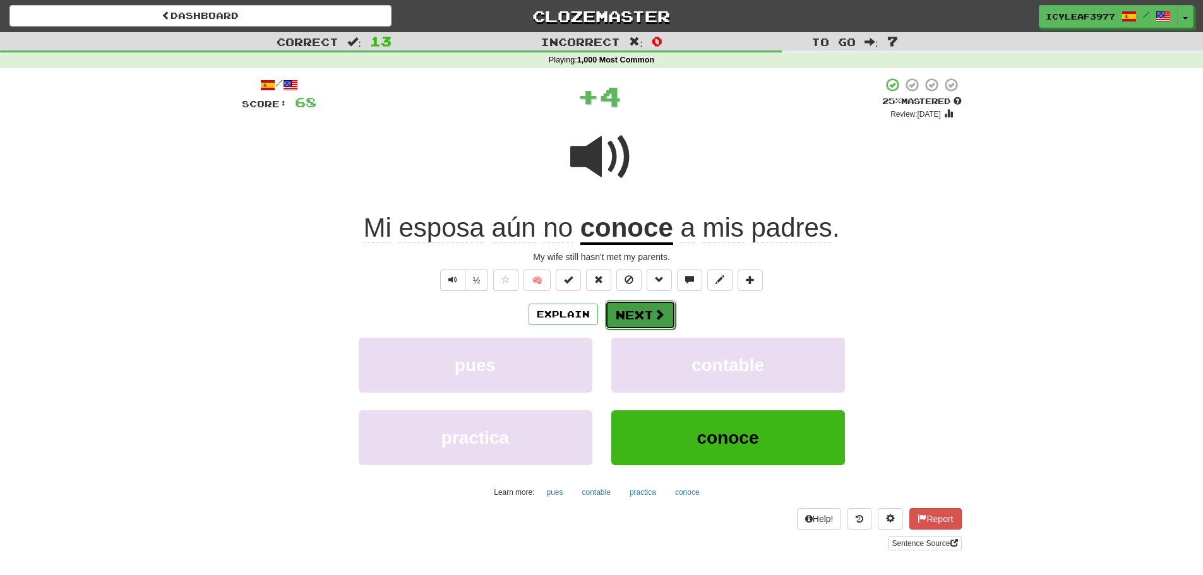
click at [649, 314] on button "Next" at bounding box center [640, 315] width 71 height 29
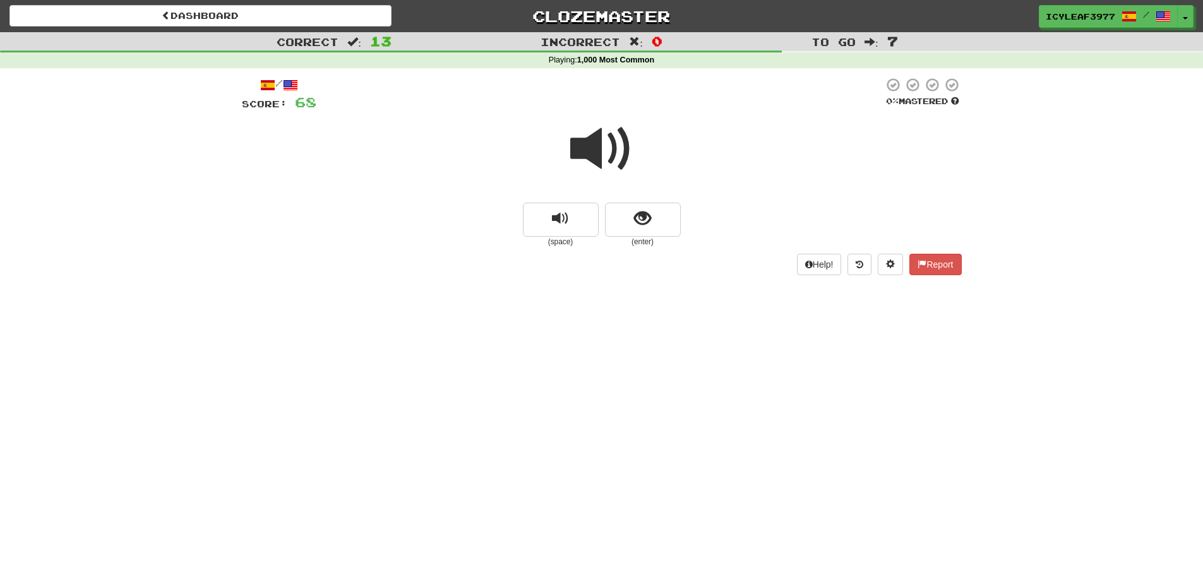
click at [588, 165] on span at bounding box center [601, 148] width 63 height 63
click at [619, 215] on button "show sentence" at bounding box center [643, 220] width 76 height 34
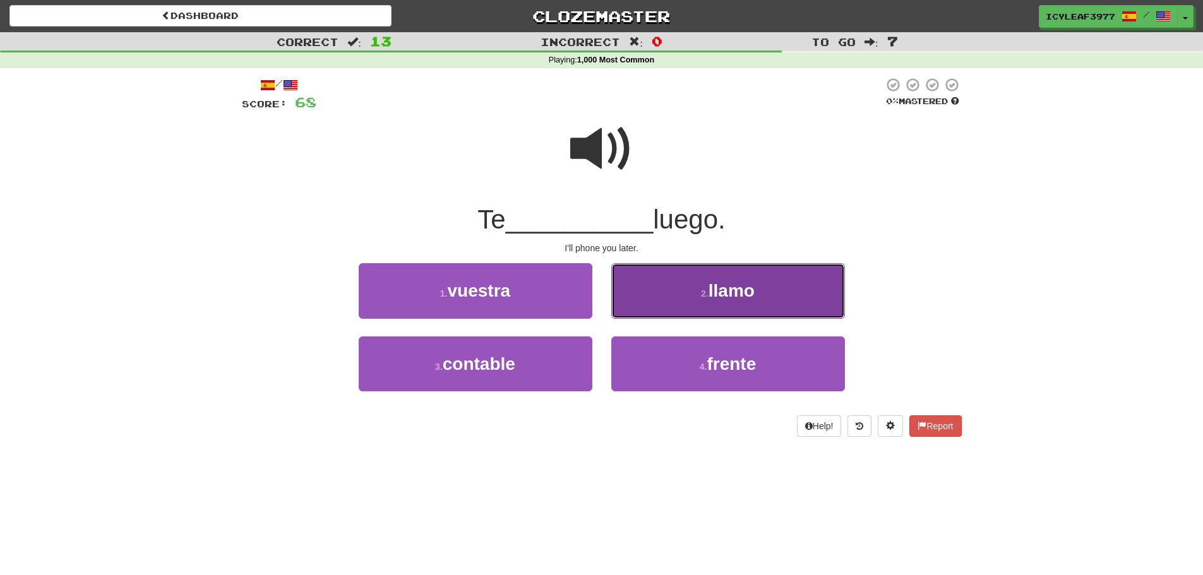
click at [672, 289] on button "2 . [GEOGRAPHIC_DATA]" at bounding box center [728, 290] width 234 height 55
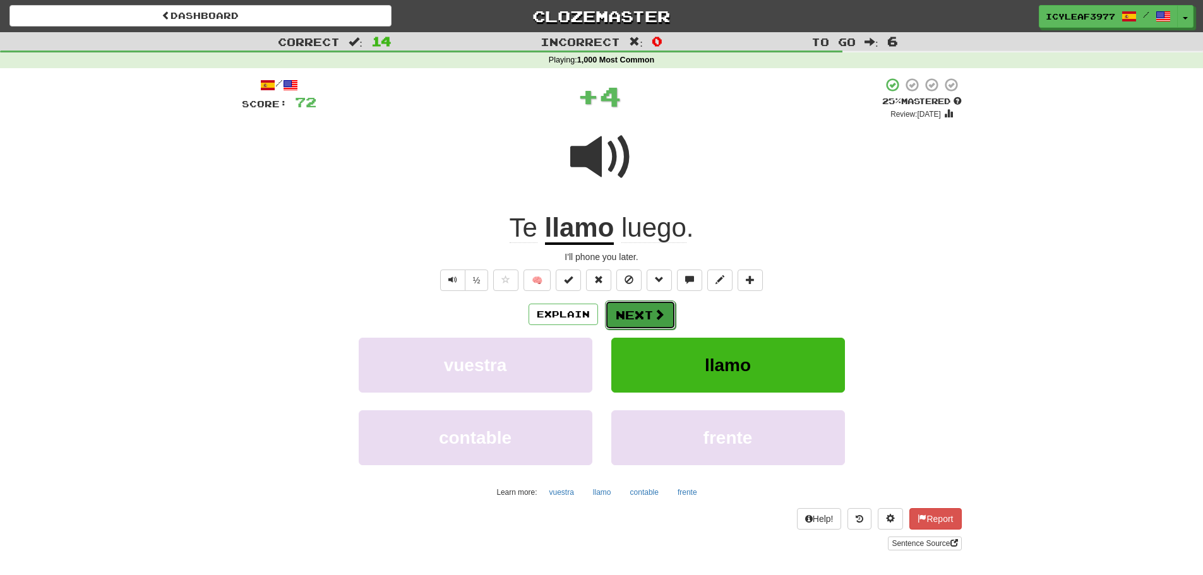
click at [637, 311] on button "Next" at bounding box center [640, 315] width 71 height 29
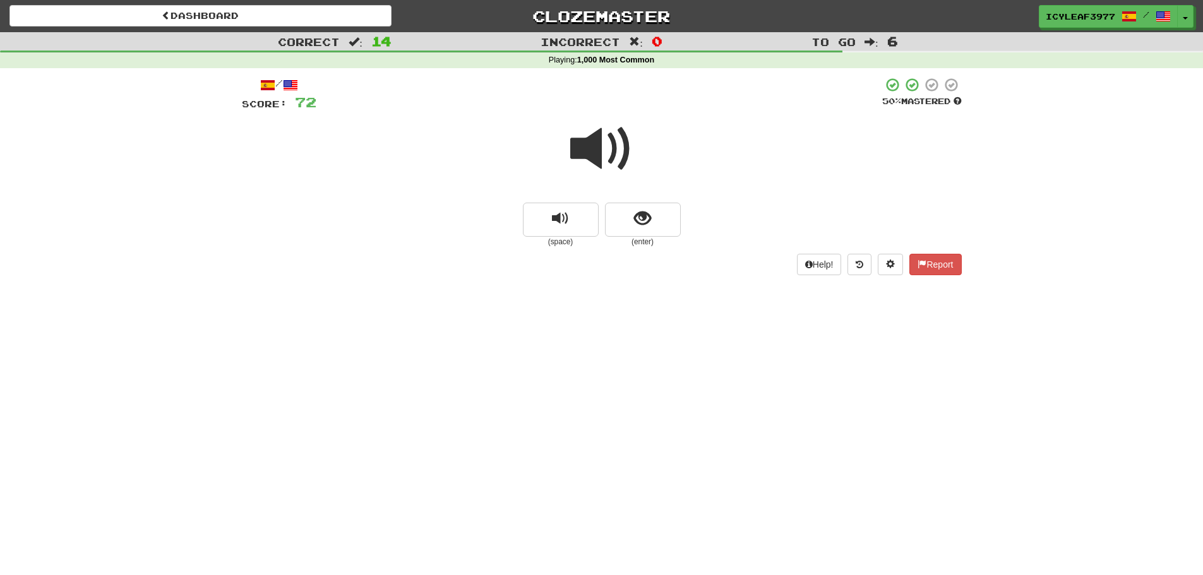
click at [592, 165] on span at bounding box center [601, 148] width 63 height 63
click at [632, 222] on button "show sentence" at bounding box center [643, 220] width 76 height 34
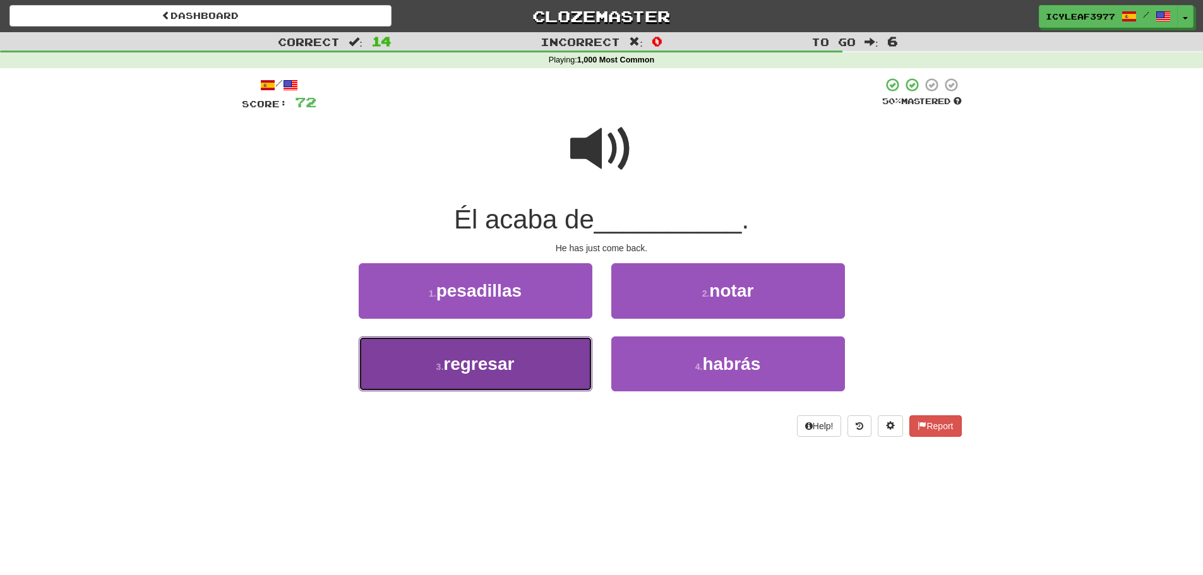
click at [547, 354] on button "3 . regresar" at bounding box center [476, 363] width 234 height 55
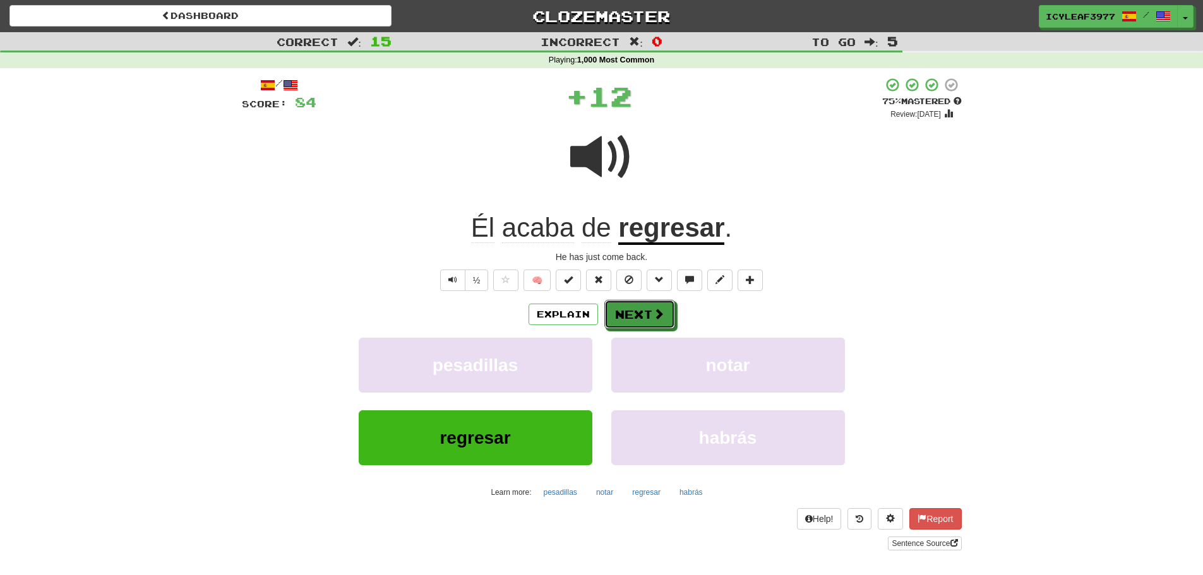
click at [624, 309] on button "Next" at bounding box center [639, 314] width 71 height 29
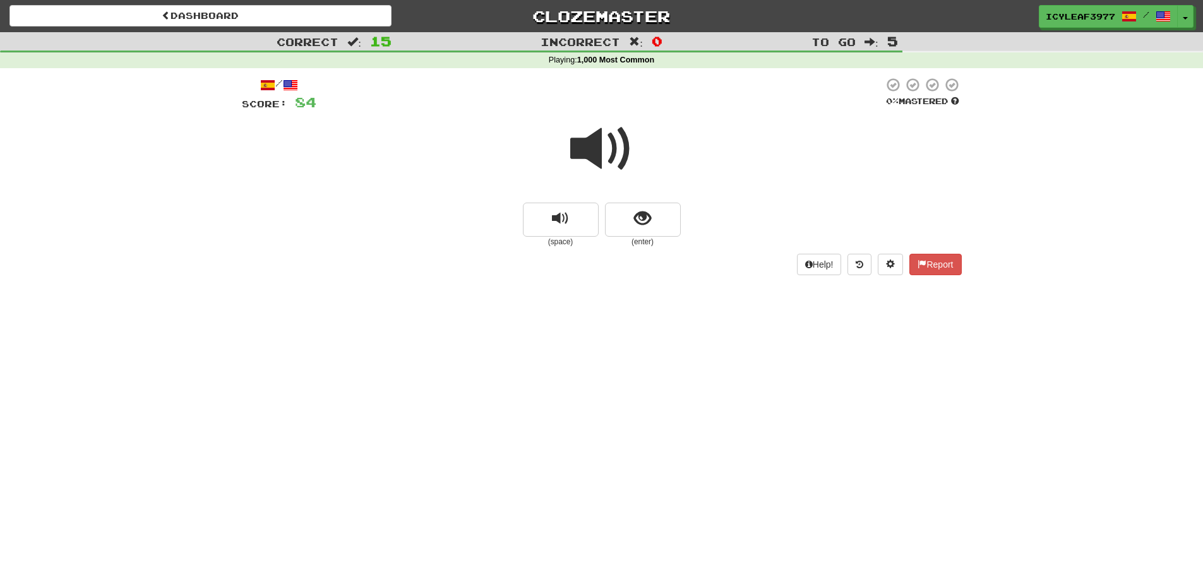
click at [593, 160] on span at bounding box center [601, 148] width 63 height 63
click at [636, 223] on span "show sentence" at bounding box center [642, 218] width 17 height 17
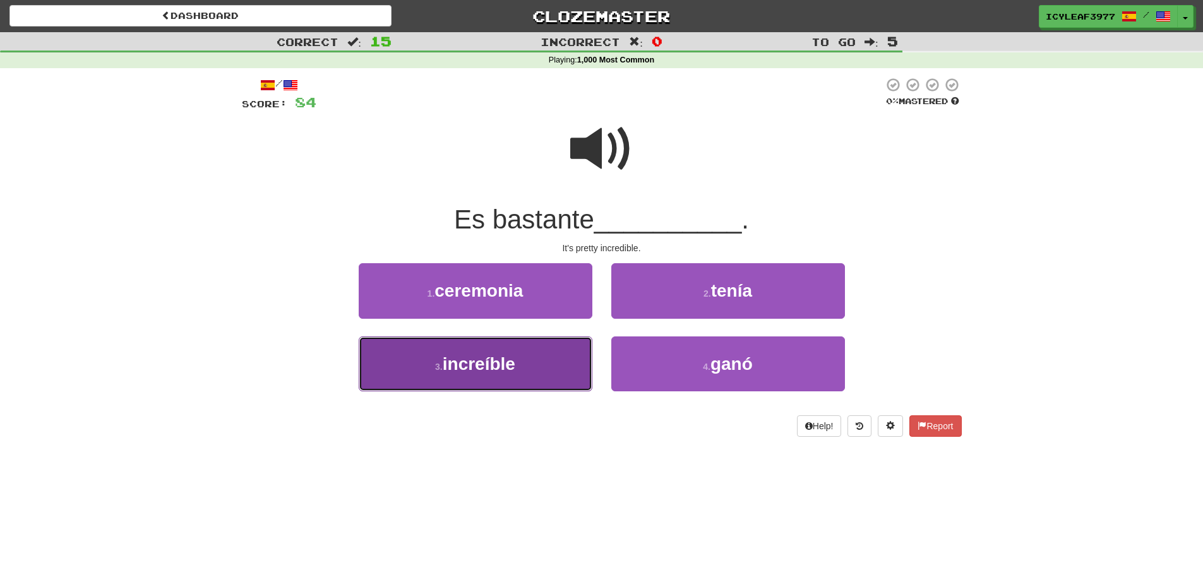
click at [523, 378] on button "3 . increíble" at bounding box center [476, 363] width 234 height 55
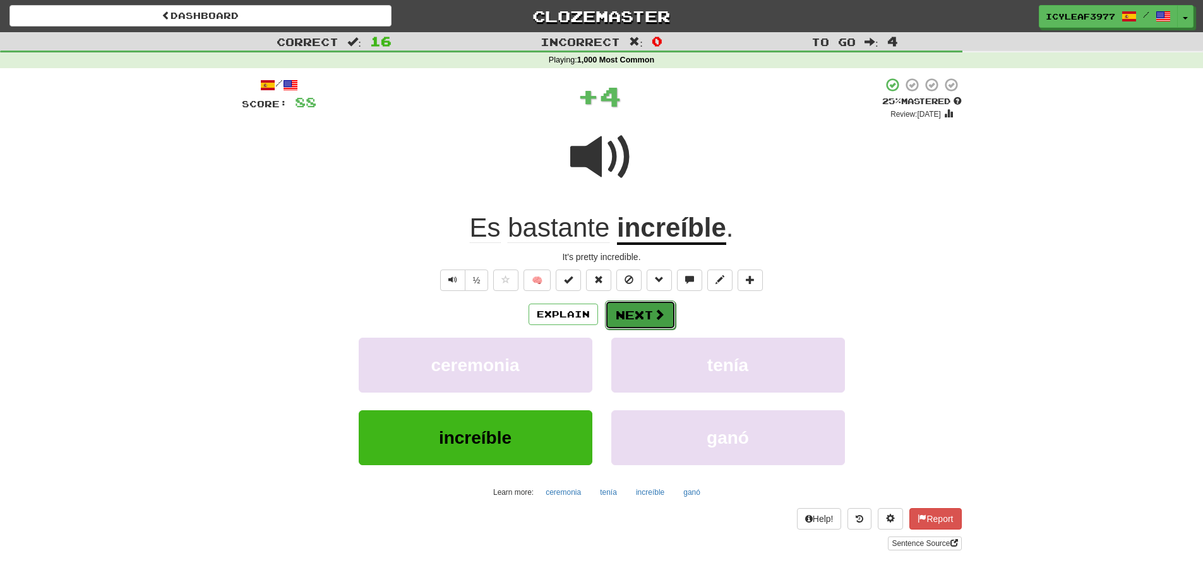
click at [626, 311] on button "Next" at bounding box center [640, 315] width 71 height 29
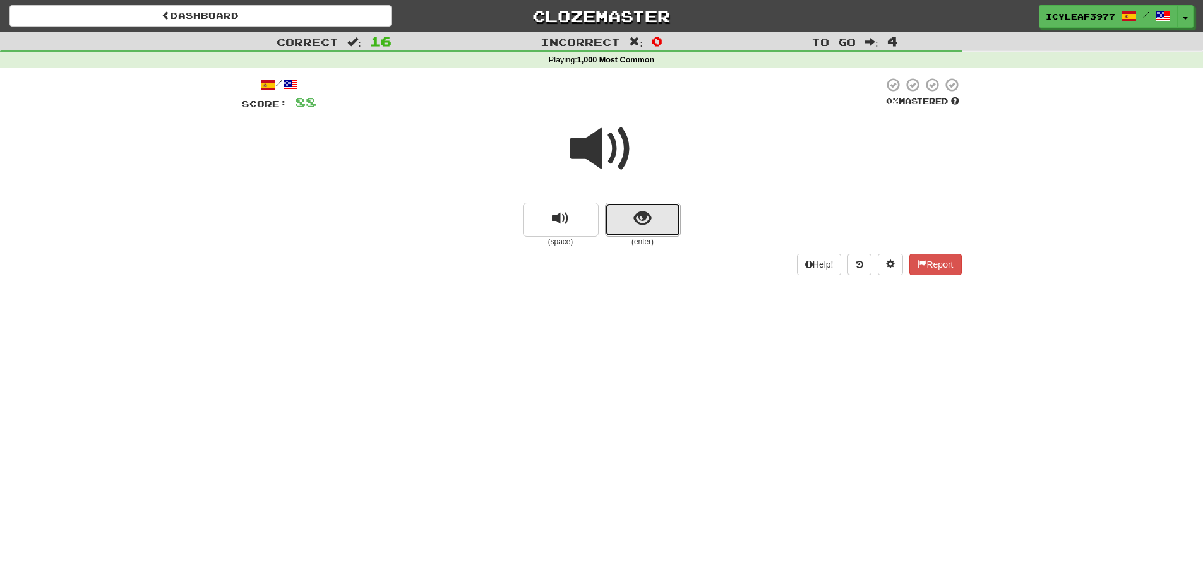
click at [628, 221] on button "show sentence" at bounding box center [643, 220] width 76 height 34
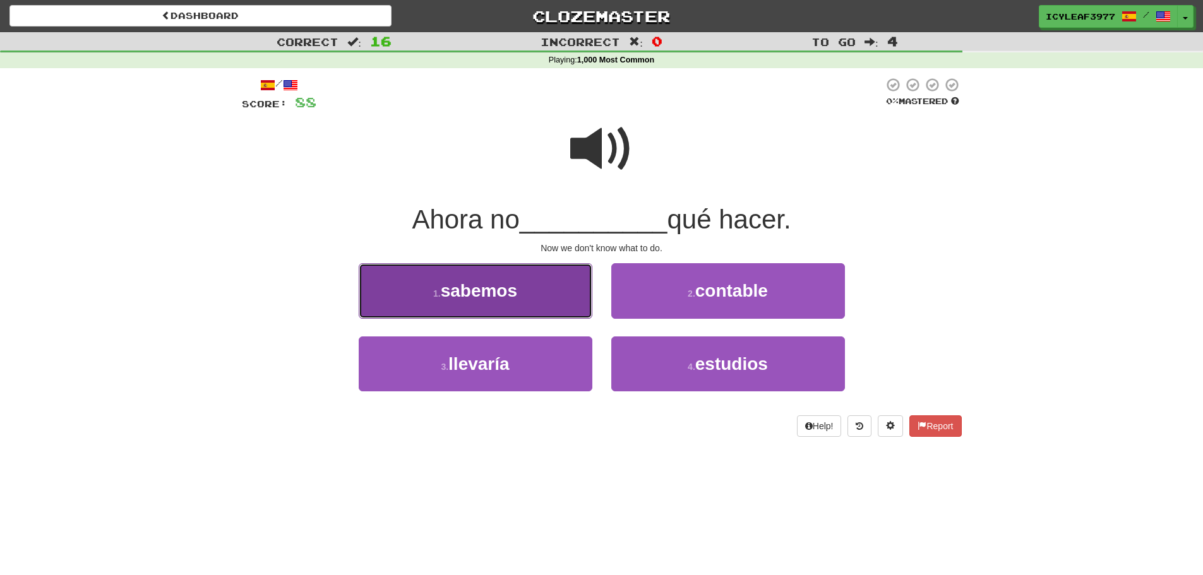
click at [515, 279] on button "1 . sabemos" at bounding box center [476, 290] width 234 height 55
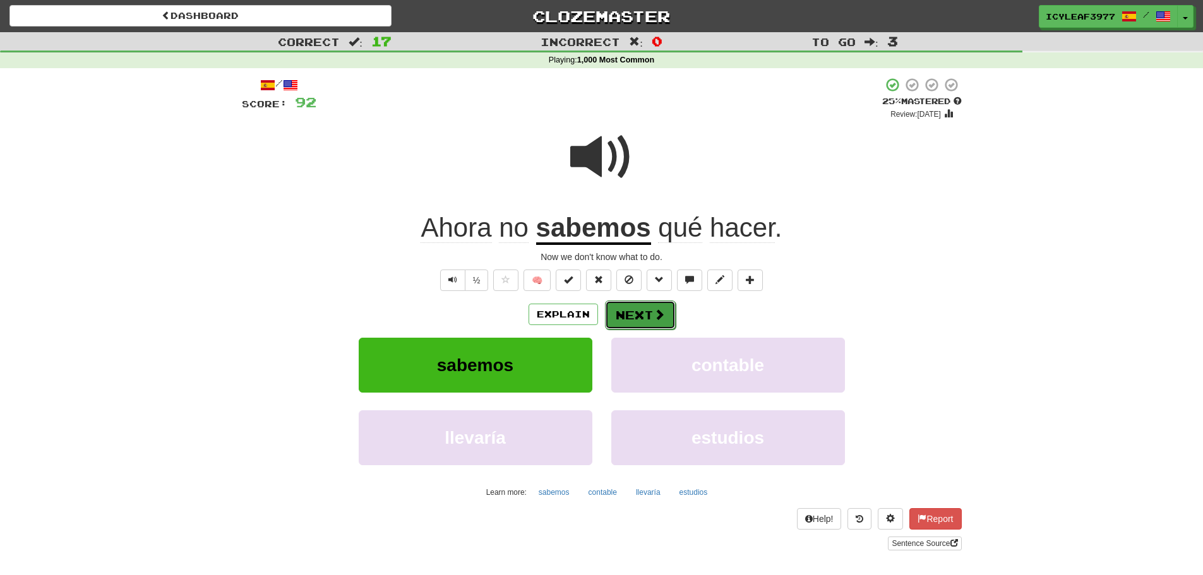
click at [623, 312] on button "Next" at bounding box center [640, 315] width 71 height 29
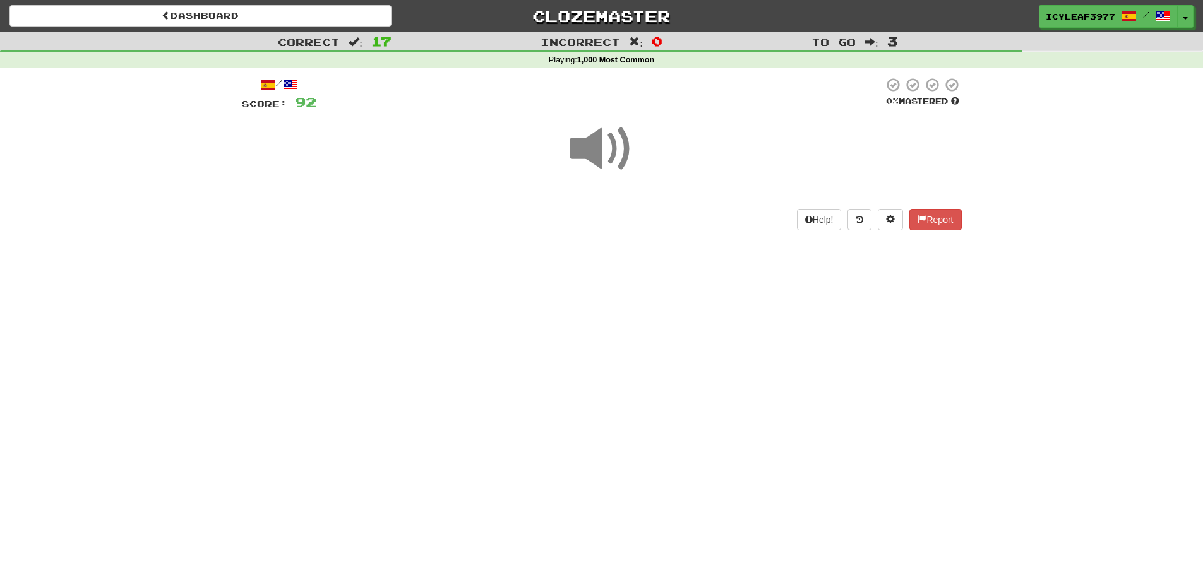
click at [600, 157] on span at bounding box center [601, 148] width 63 height 63
click at [594, 148] on span at bounding box center [601, 148] width 63 height 63
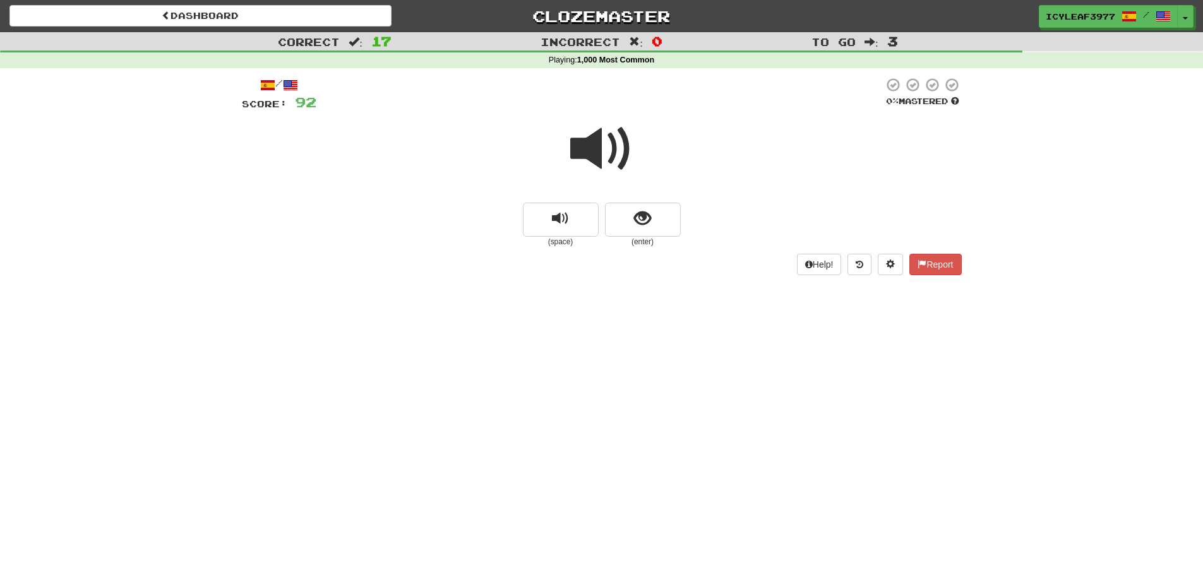
click at [585, 148] on span at bounding box center [601, 148] width 63 height 63
click at [635, 223] on span "show sentence" at bounding box center [642, 218] width 17 height 17
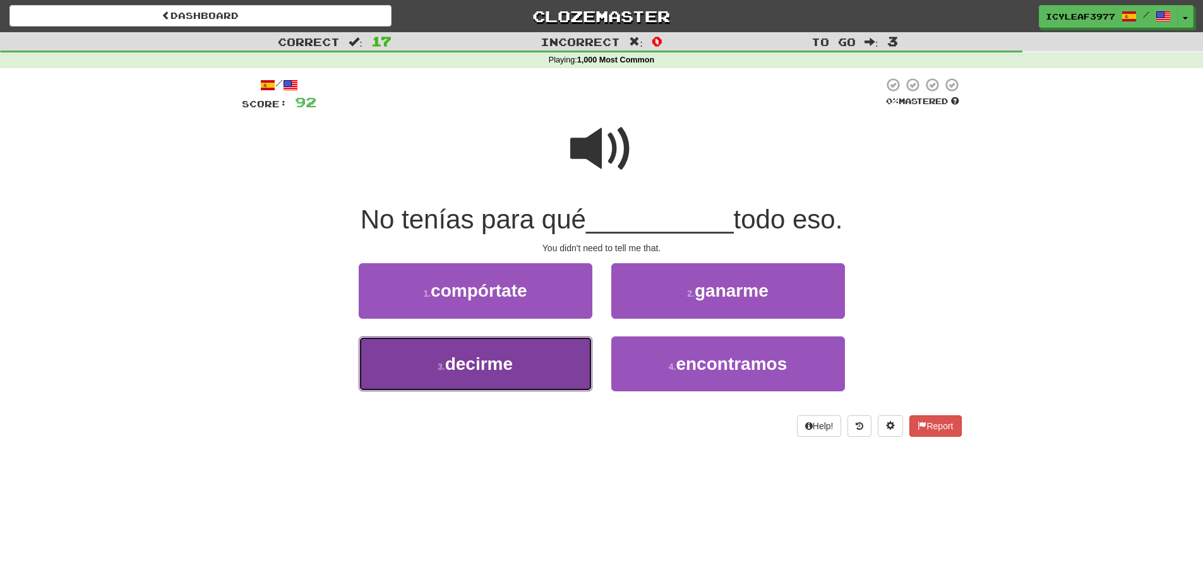
click at [512, 371] on span "decirme" at bounding box center [479, 364] width 68 height 20
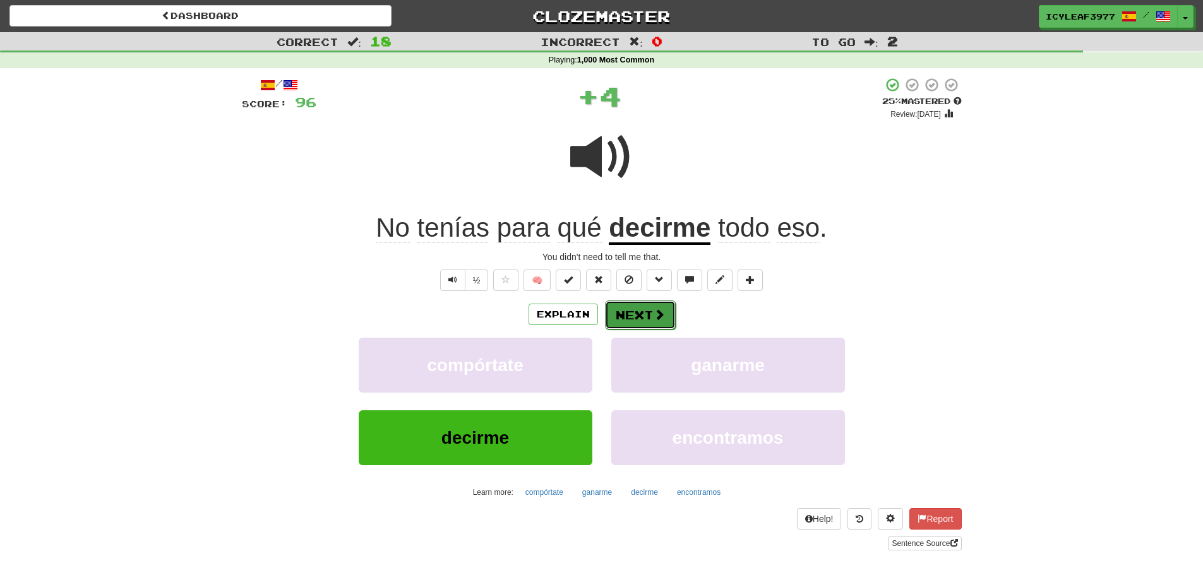
click at [638, 309] on button "Next" at bounding box center [640, 315] width 71 height 29
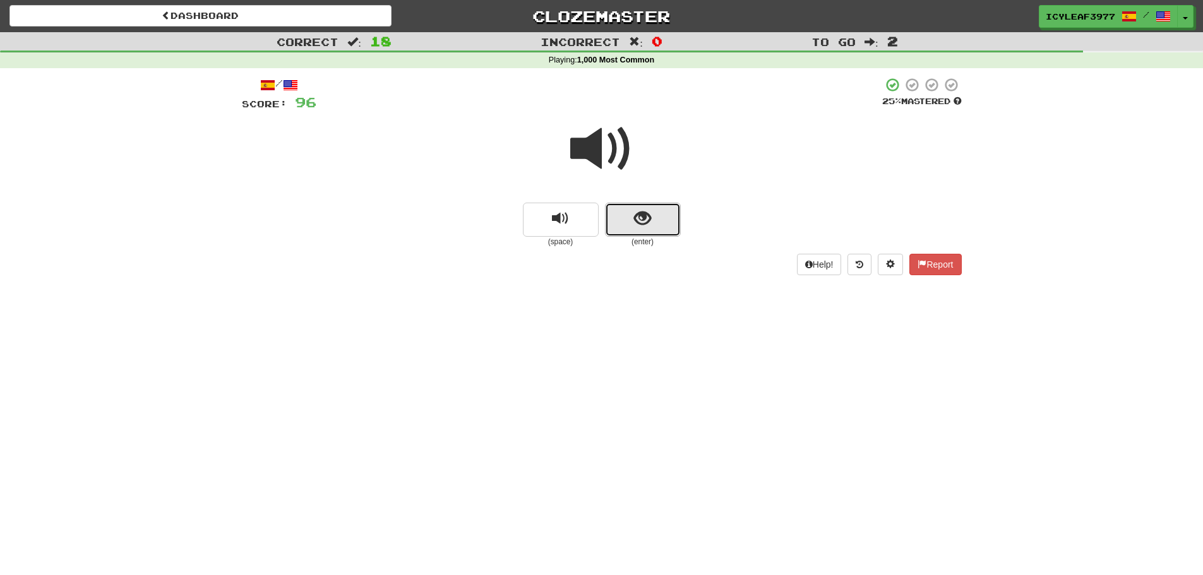
click at [627, 217] on button "show sentence" at bounding box center [643, 220] width 76 height 34
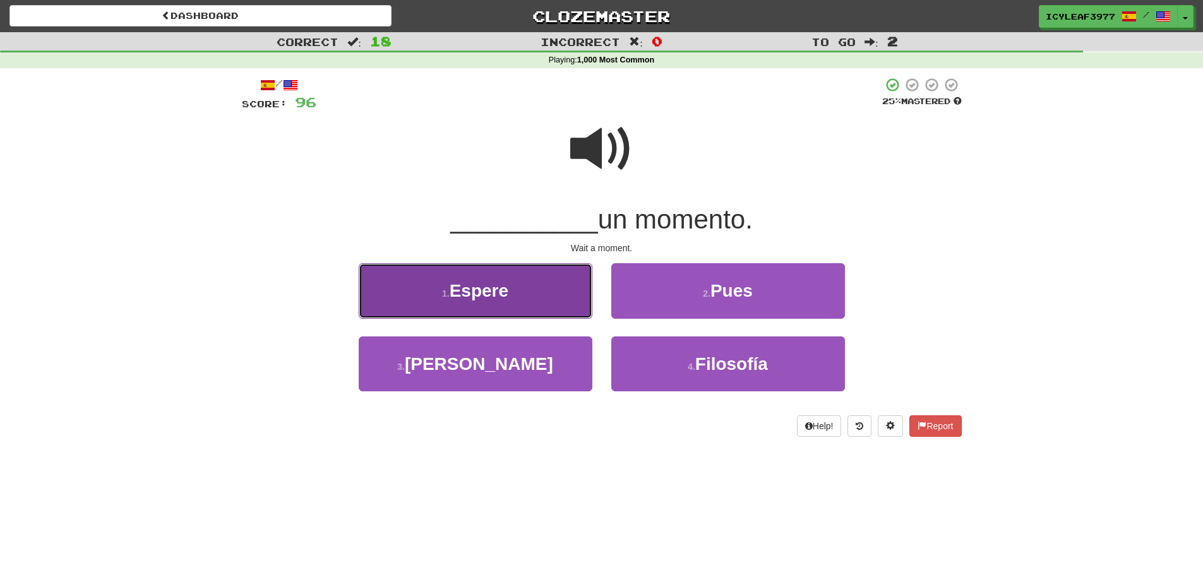
click at [537, 300] on button "1 . Espere" at bounding box center [476, 290] width 234 height 55
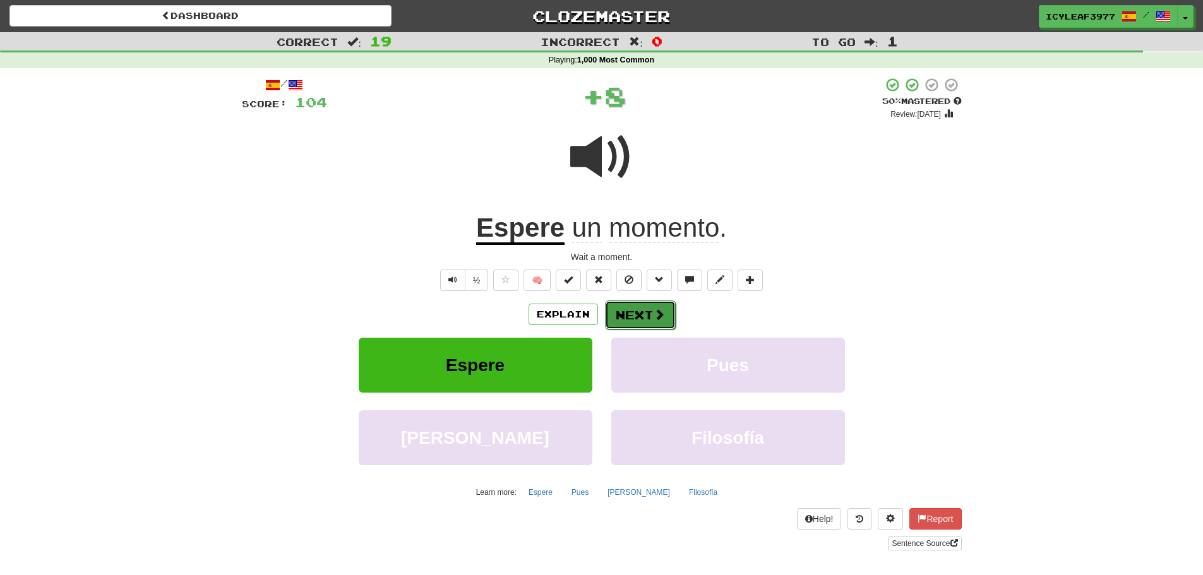
click at [626, 305] on button "Next" at bounding box center [640, 315] width 71 height 29
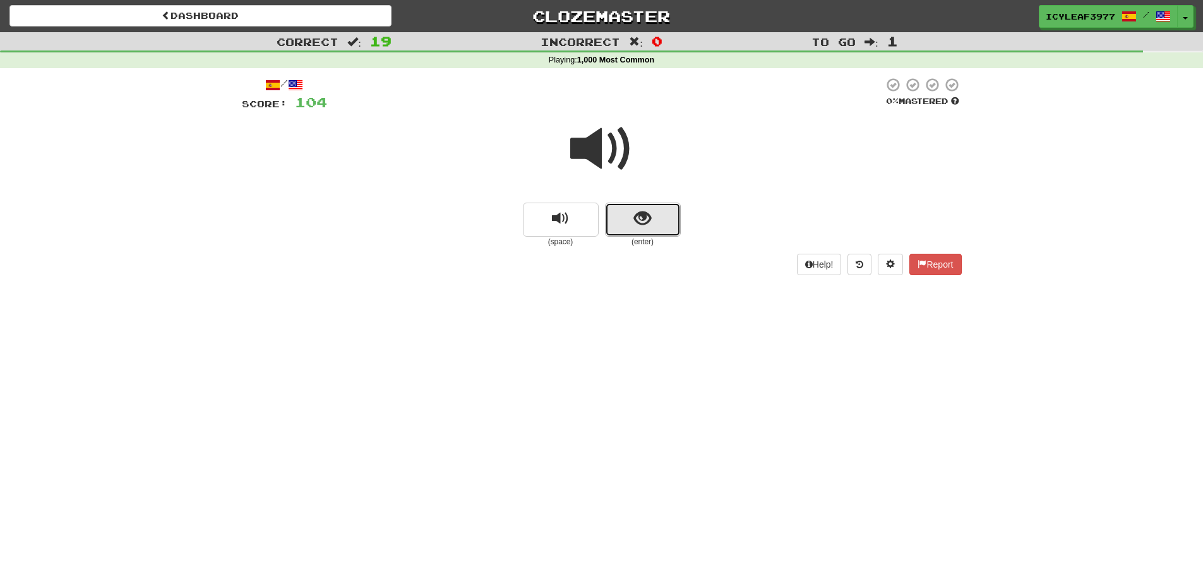
click at [628, 220] on button "show sentence" at bounding box center [643, 220] width 76 height 34
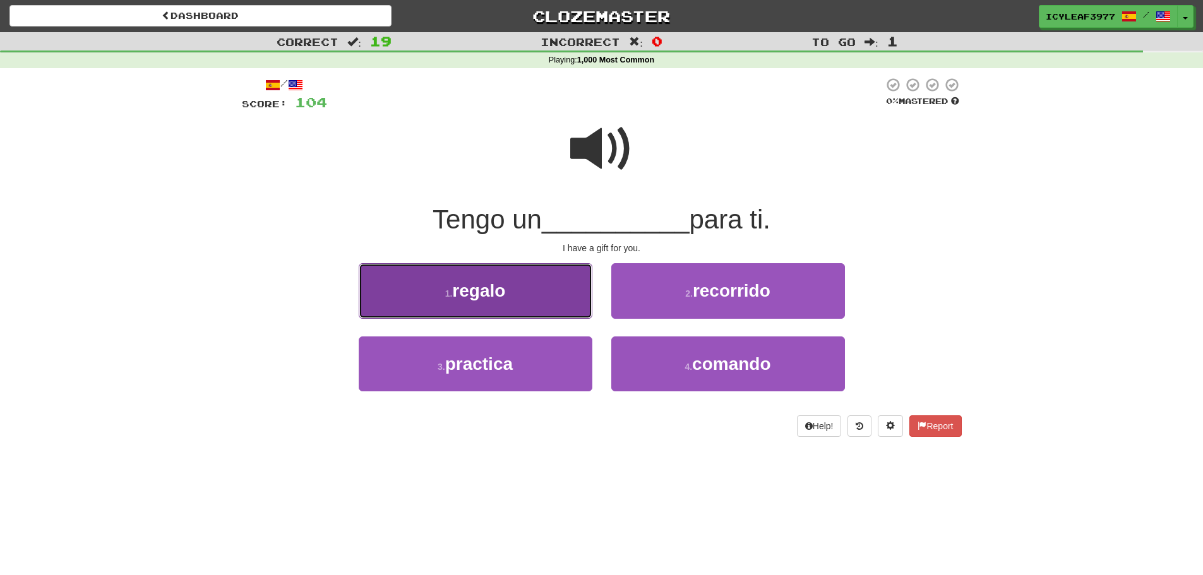
click at [538, 288] on button "1 . regalo" at bounding box center [476, 290] width 234 height 55
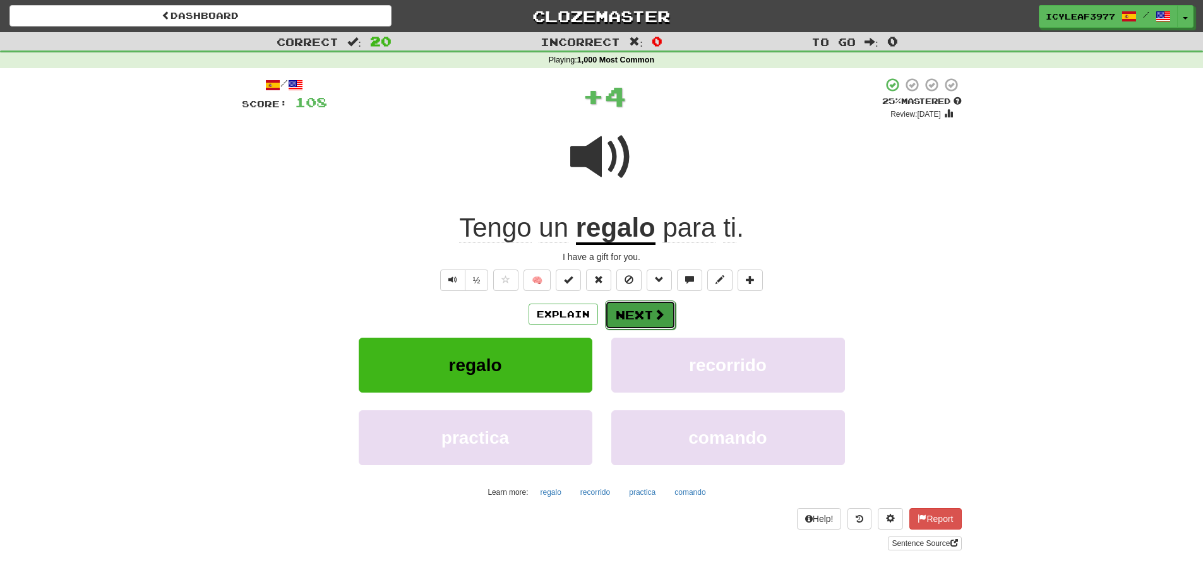
click at [631, 314] on button "Next" at bounding box center [640, 315] width 71 height 29
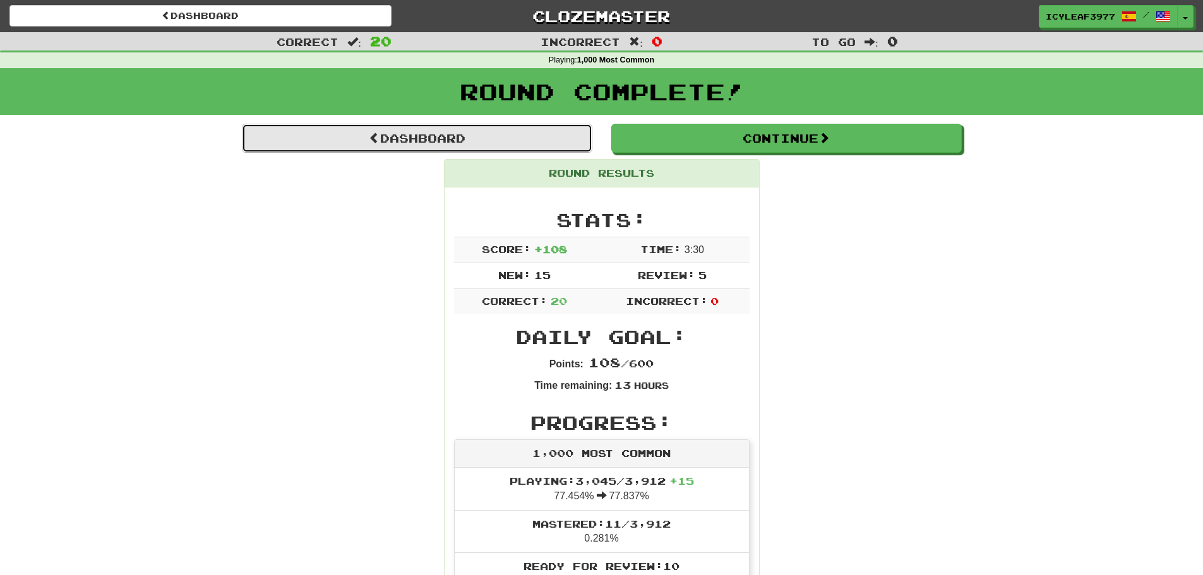
click at [390, 135] on link "Dashboard" at bounding box center [417, 138] width 350 height 29
